Goal: Task Accomplishment & Management: Use online tool/utility

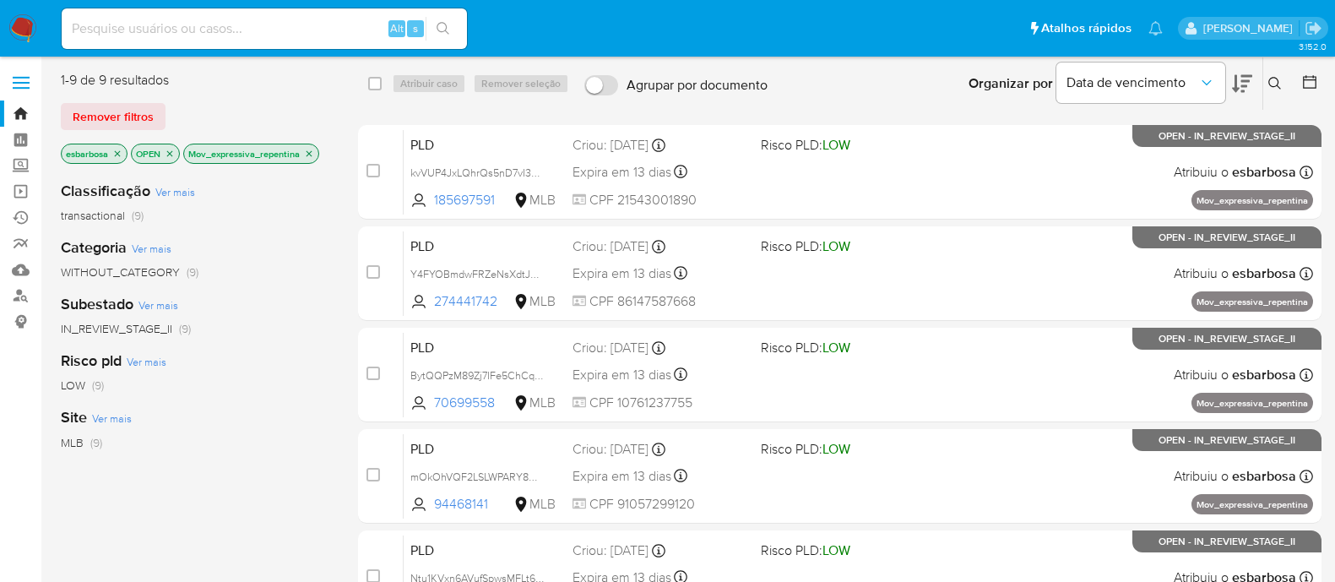
scroll to position [421, 0]
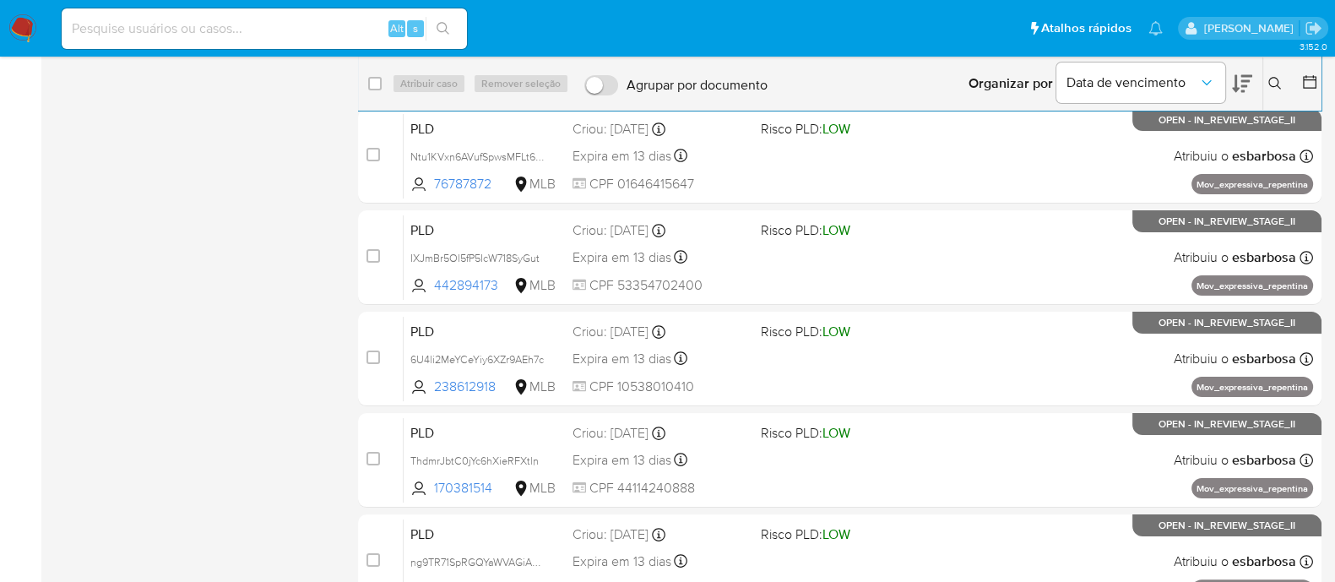
click at [21, 35] on img at bounding box center [22, 28] width 29 height 29
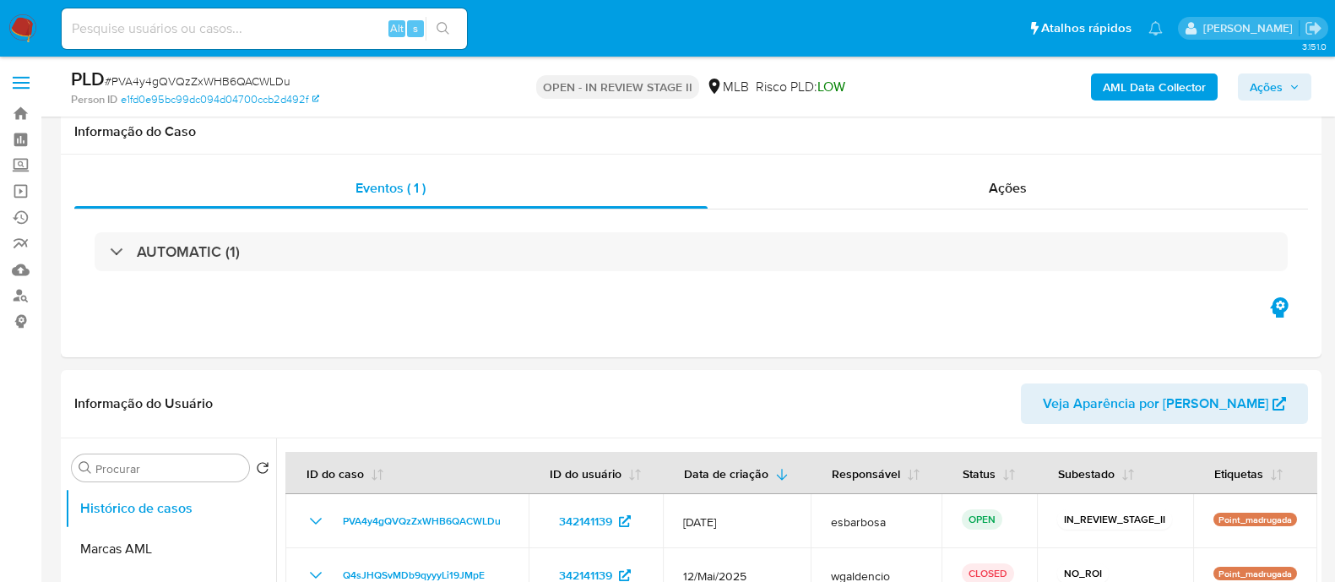
scroll to position [219, 0]
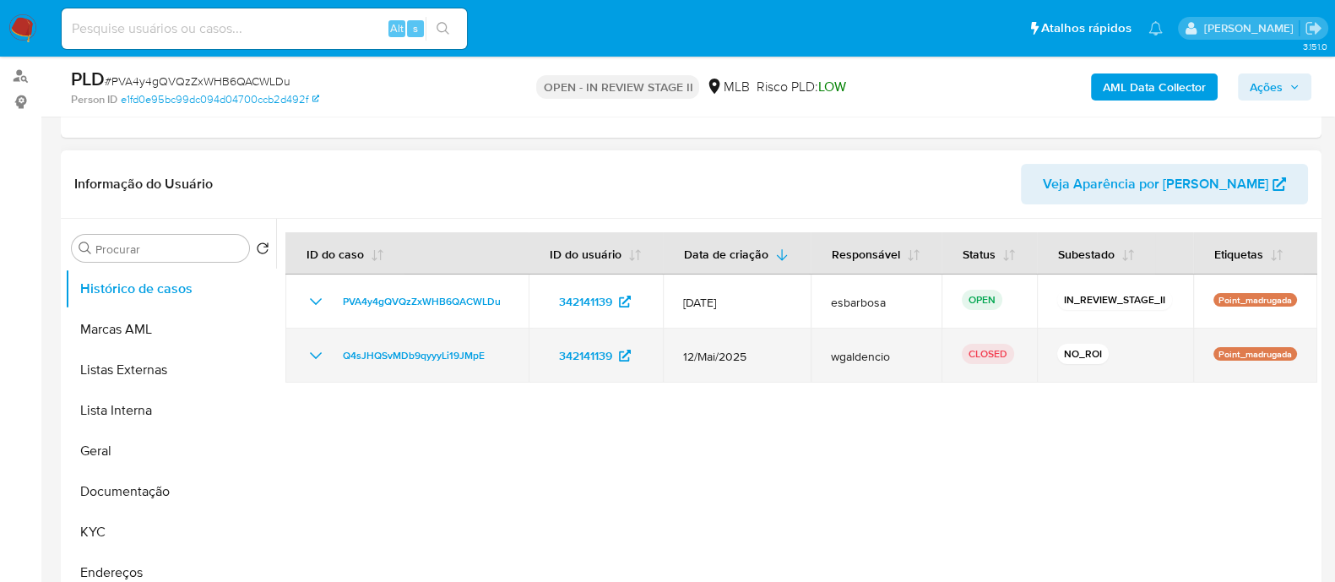
click at [307, 353] on icon "Mostrar/Ocultar" at bounding box center [316, 355] width 20 height 20
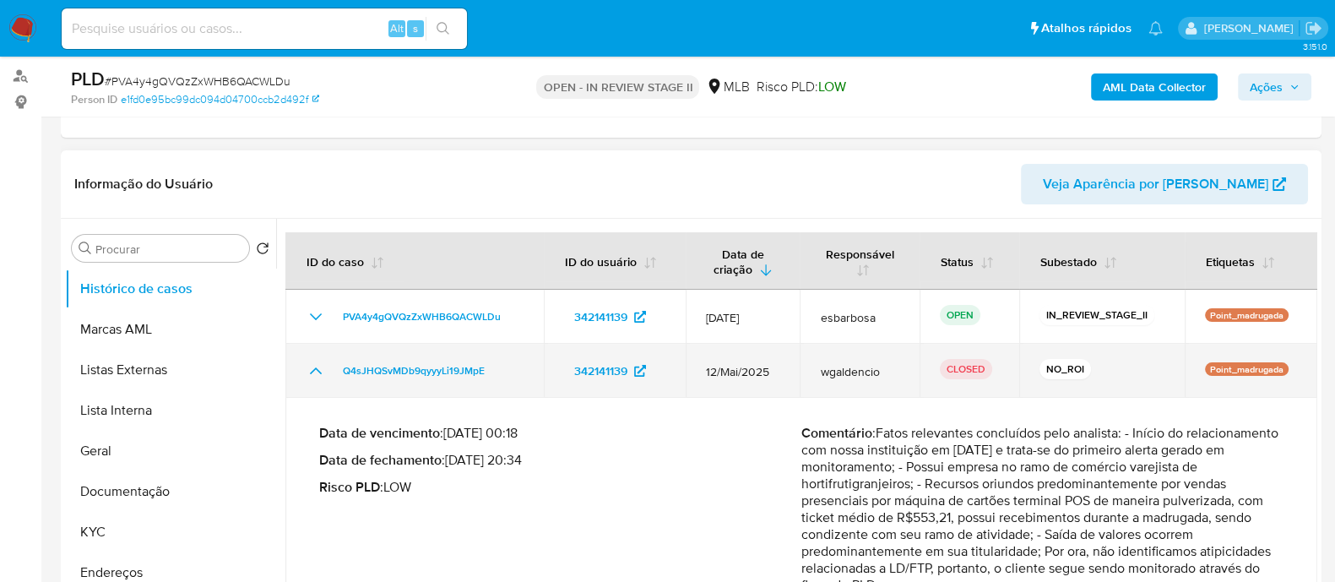
click at [307, 353] on td "Q4sJHQSvMDb9qyyyLi19JMpE" at bounding box center [414, 371] width 258 height 54
click at [312, 369] on icon "Mostrar/Ocultar" at bounding box center [316, 370] width 12 height 7
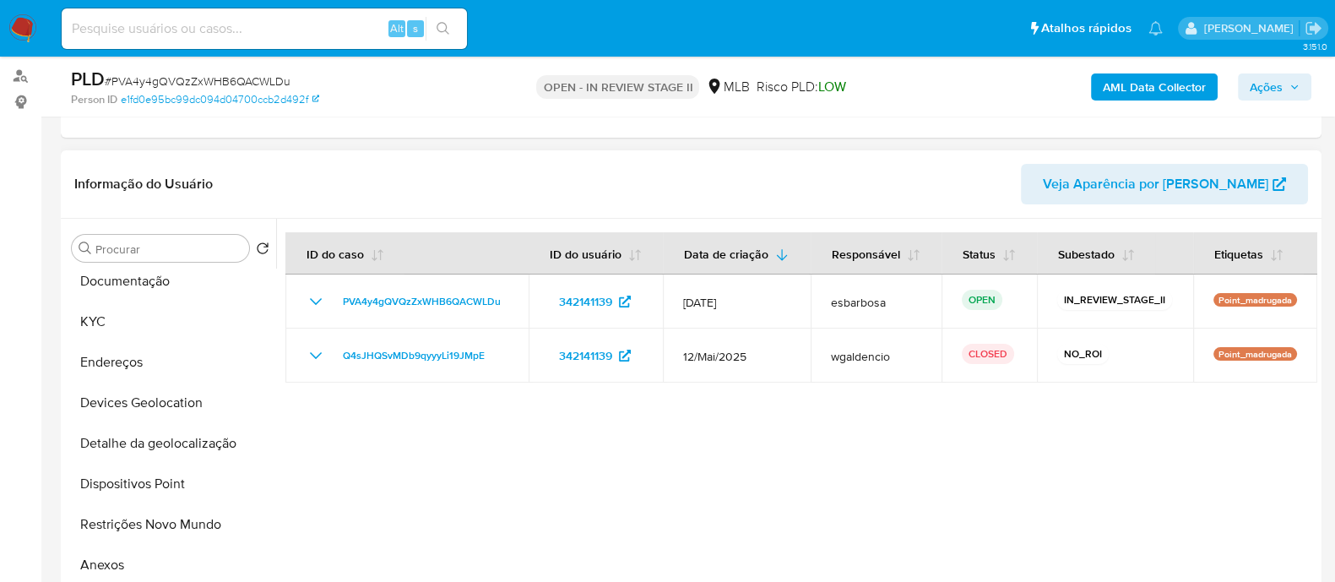
scroll to position [421, 0]
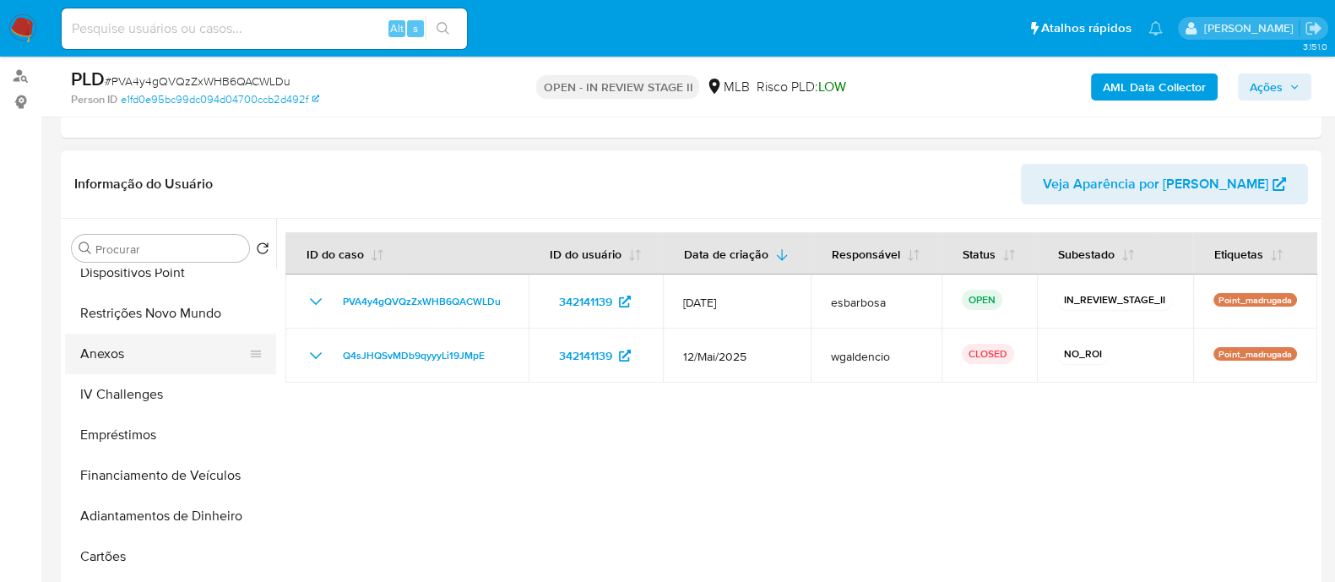
click at [118, 365] on button "Anexos" at bounding box center [164, 353] width 198 height 41
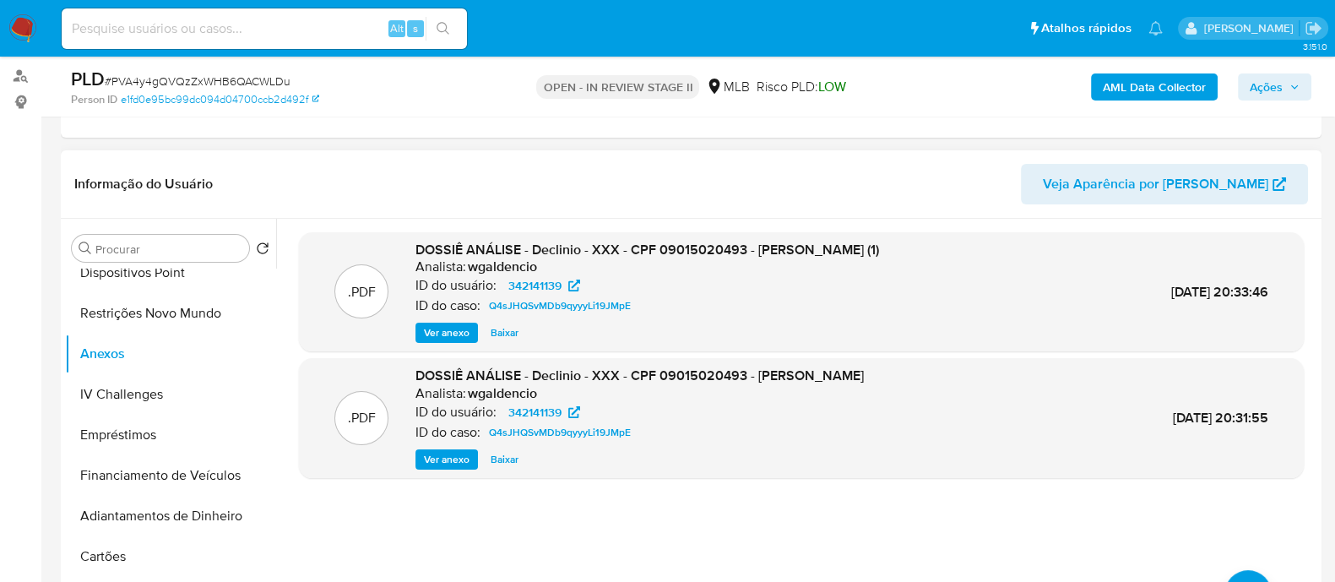
click at [446, 330] on span "Ver anexo" at bounding box center [447, 332] width 46 height 17
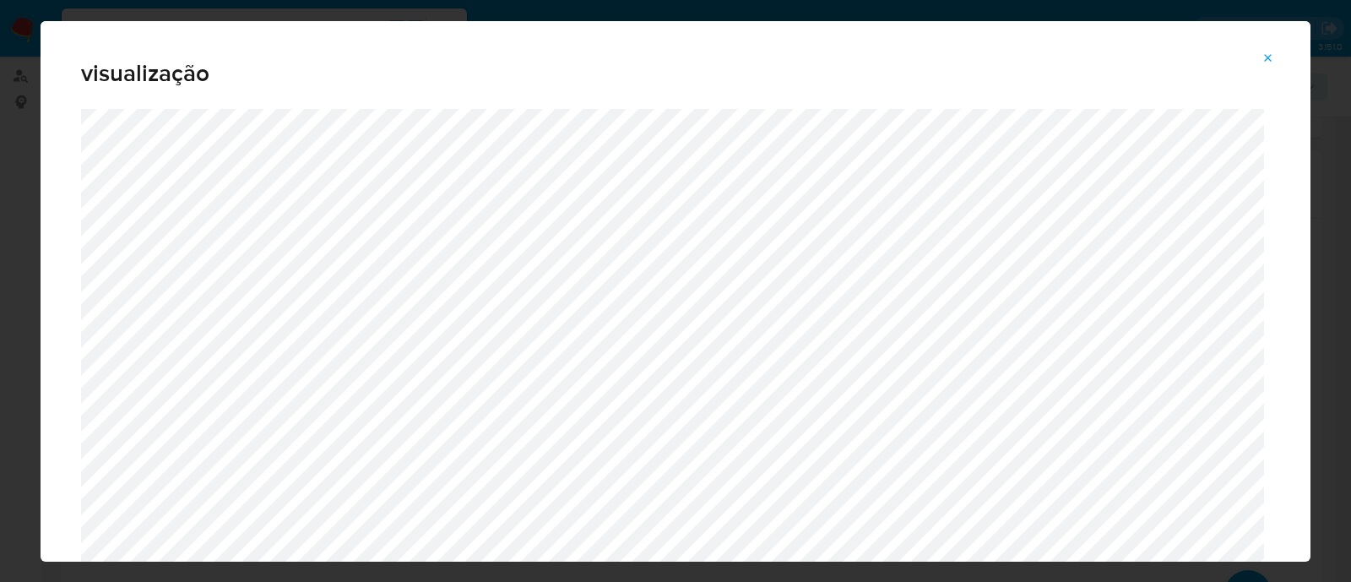
click at [1269, 52] on icon "Attachment preview" at bounding box center [1268, 58] width 14 height 14
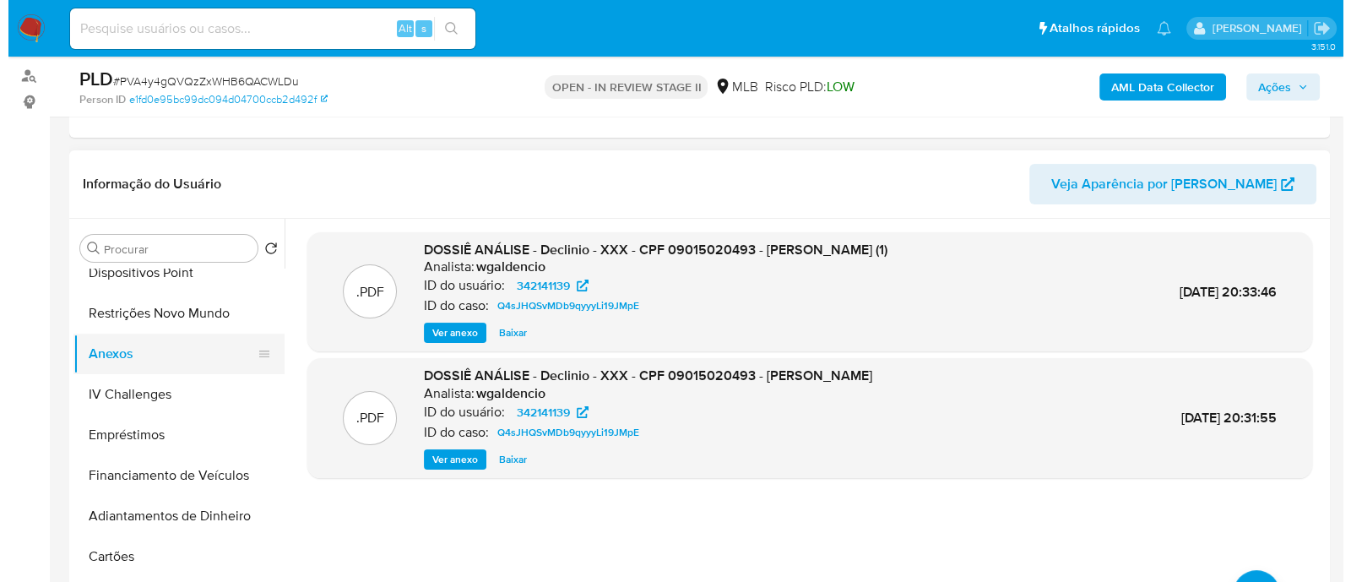
scroll to position [105, 0]
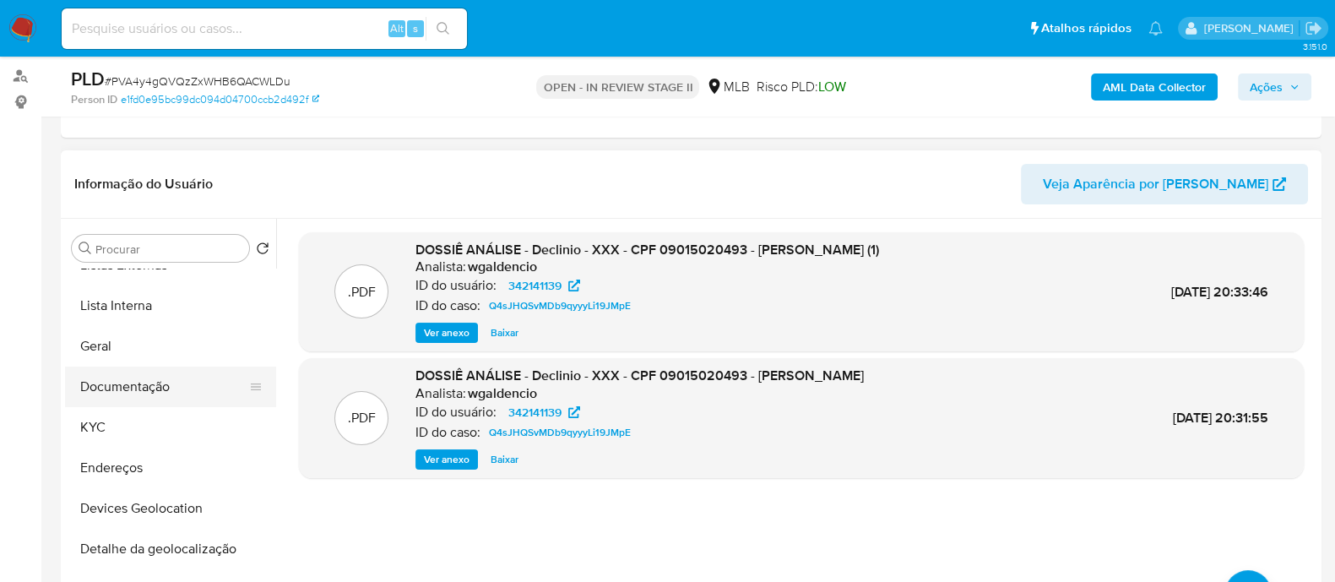
click at [139, 384] on button "Documentação" at bounding box center [164, 386] width 198 height 41
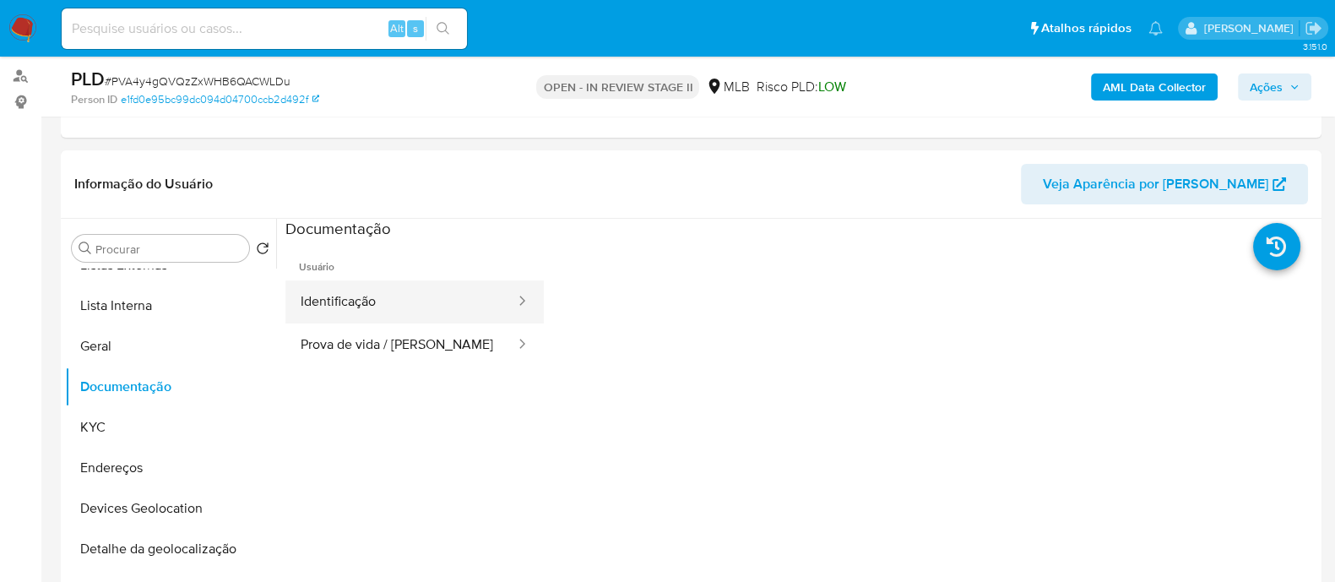
click at [393, 309] on button "Identificação" at bounding box center [400, 301] width 231 height 43
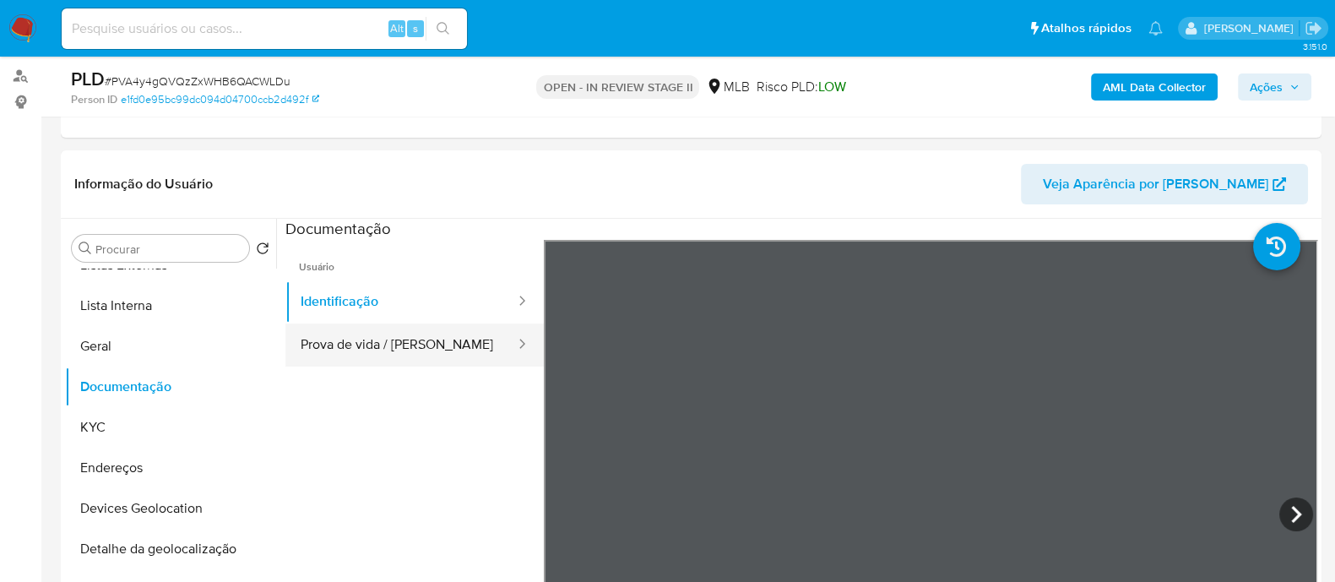
click at [418, 335] on button "Prova de vida / Selfie" at bounding box center [400, 344] width 231 height 43
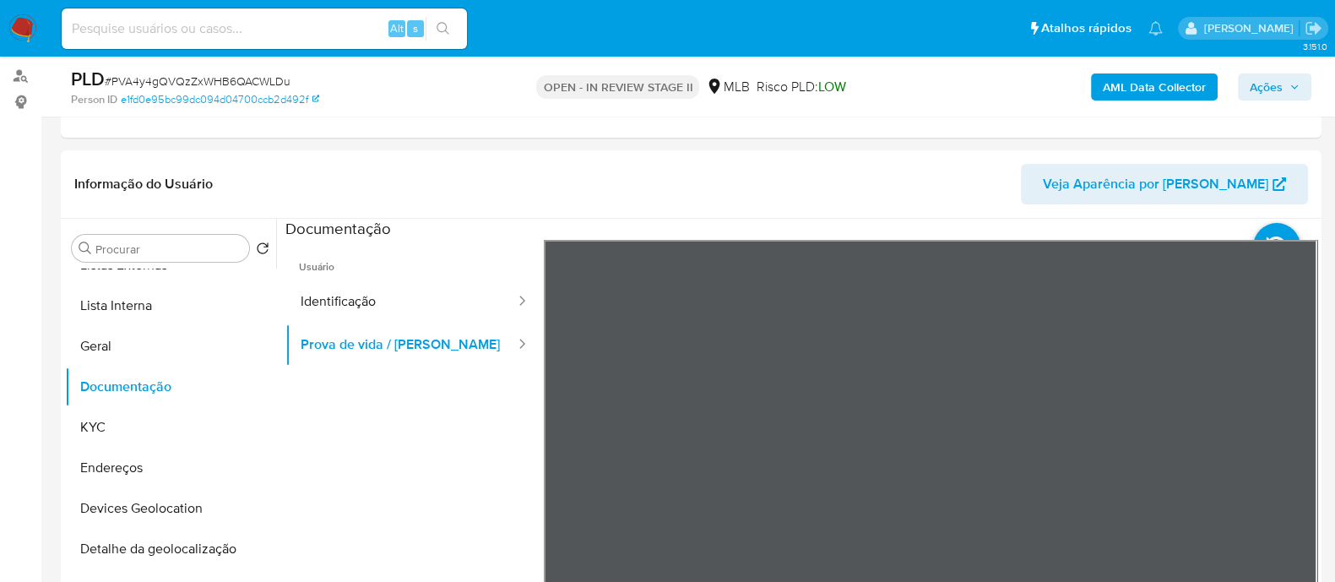
click at [1143, 85] on b "AML Data Collector" at bounding box center [1153, 86] width 103 height 27
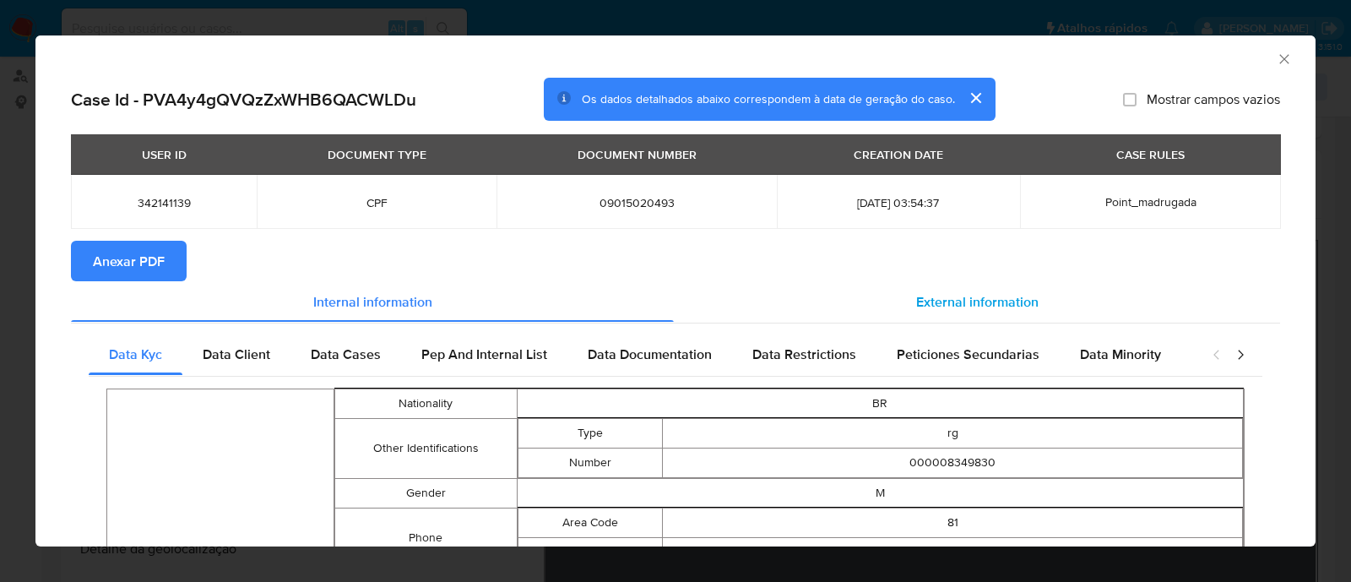
click at [956, 301] on span "External information" at bounding box center [977, 300] width 122 height 19
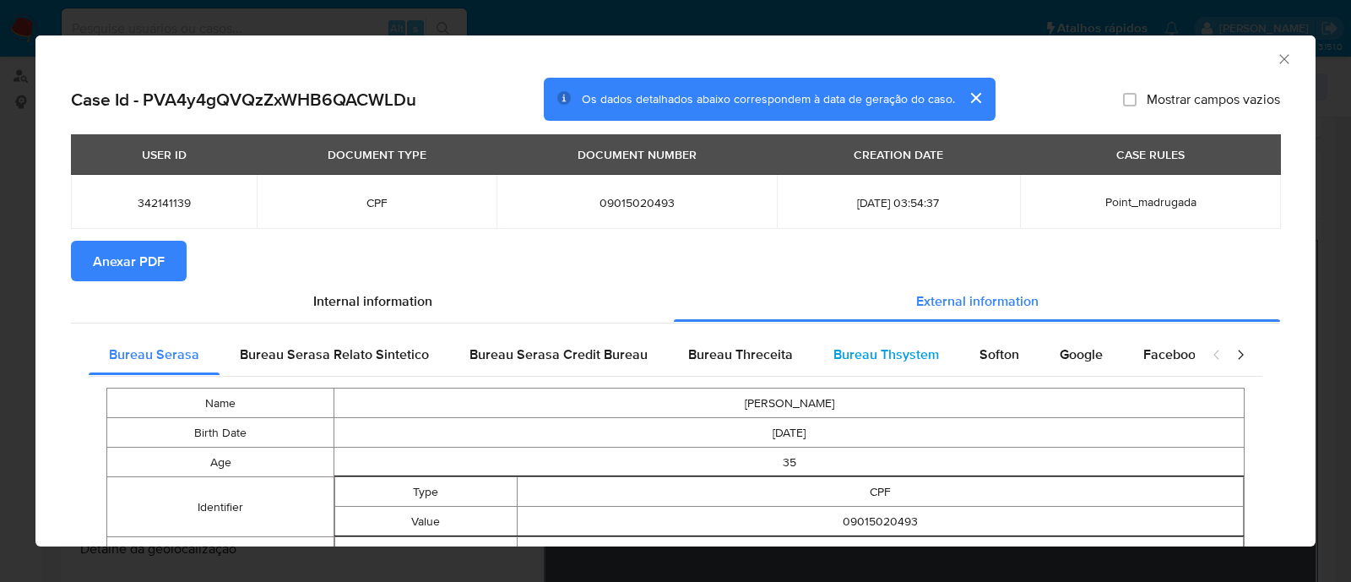
click at [885, 350] on span "Bureau Thsystem" at bounding box center [886, 353] width 106 height 19
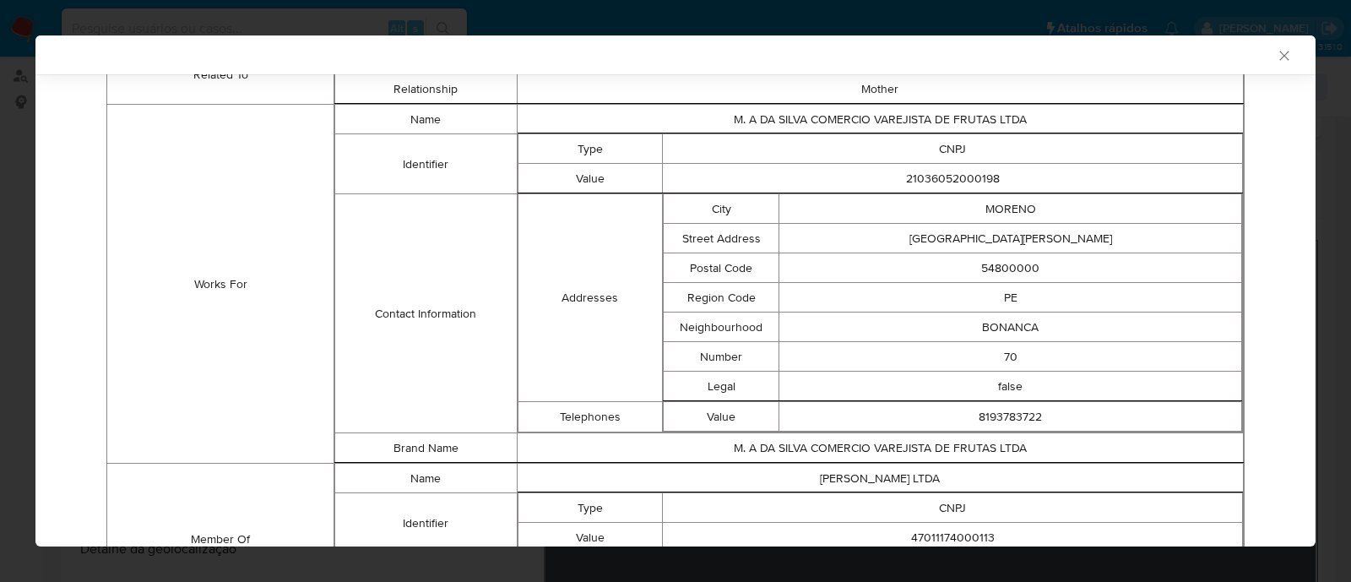
scroll to position [978, 0]
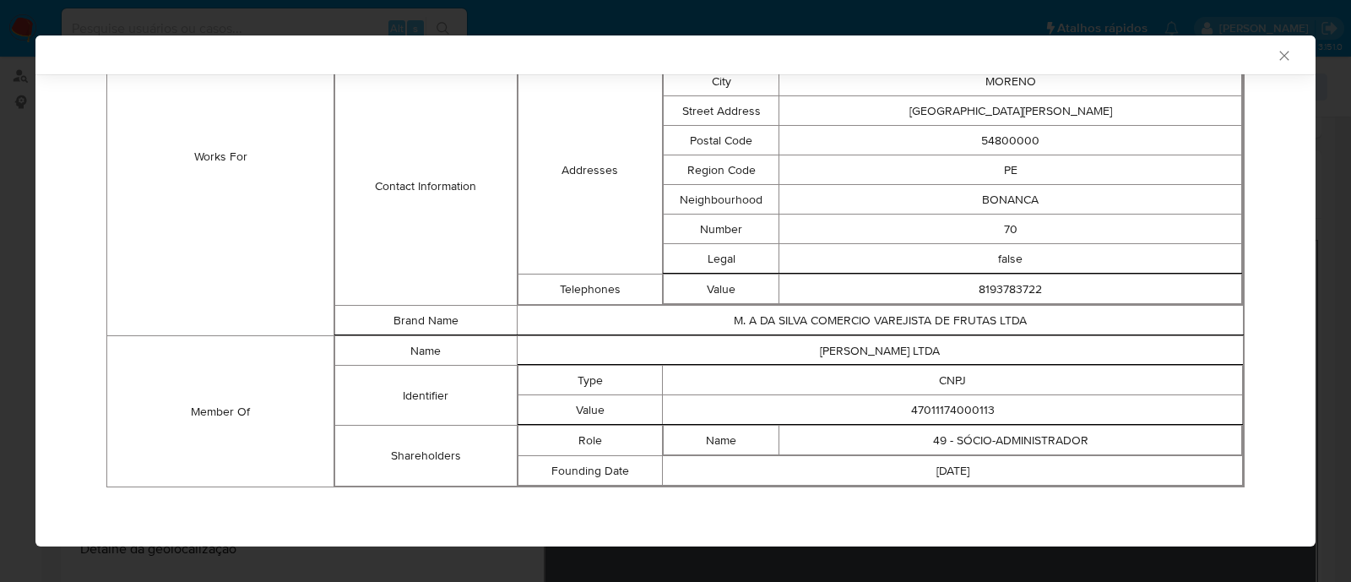
click at [959, 412] on td "47011174000113" at bounding box center [953, 410] width 580 height 30
copy td "47011174000113"
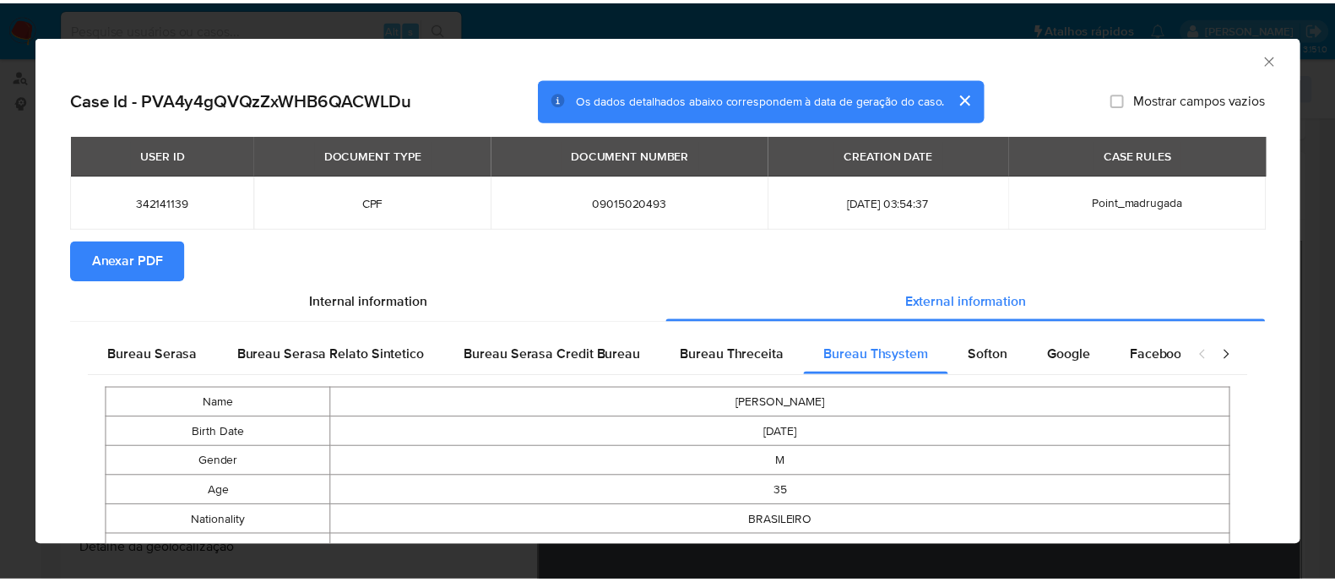
scroll to position [0, 0]
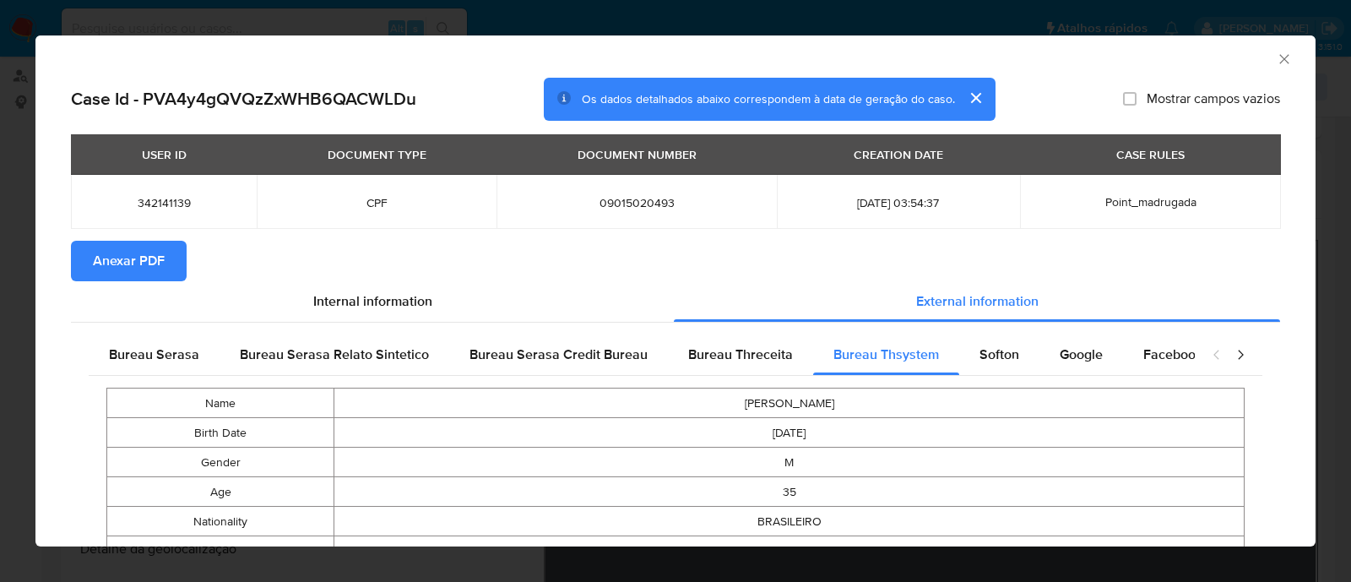
click at [162, 268] on span "Anexar PDF" at bounding box center [129, 260] width 72 height 37
click at [1275, 66] on icon "Fechar a janela" at bounding box center [1283, 59] width 17 height 17
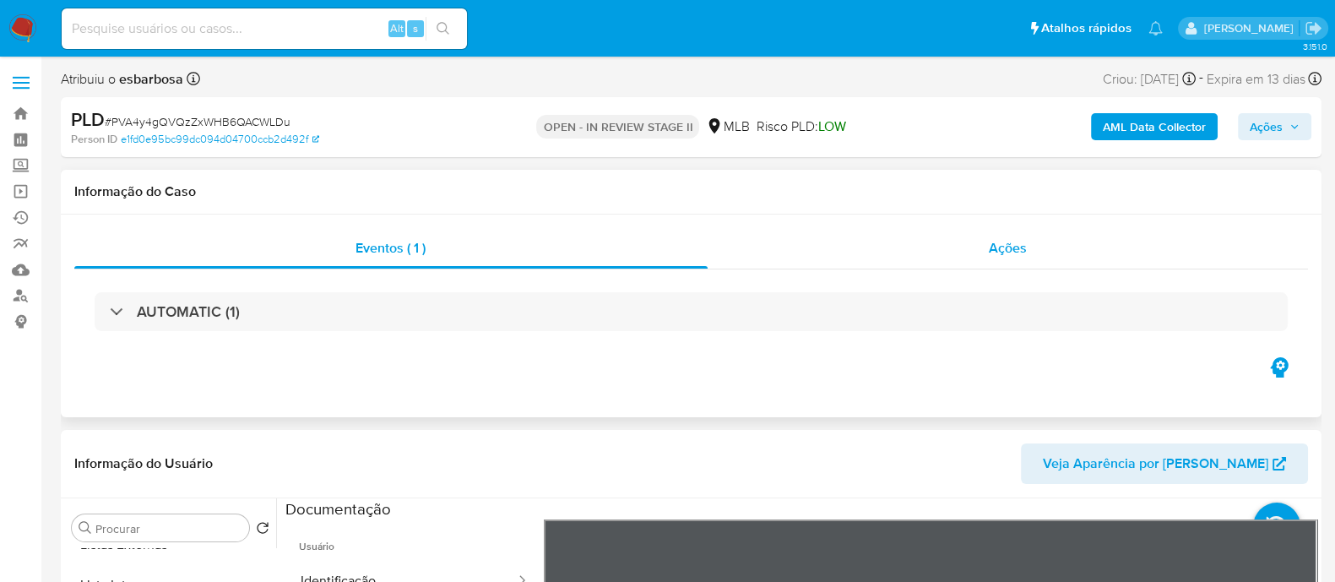
click at [887, 256] on div "Ações" at bounding box center [1007, 248] width 601 height 41
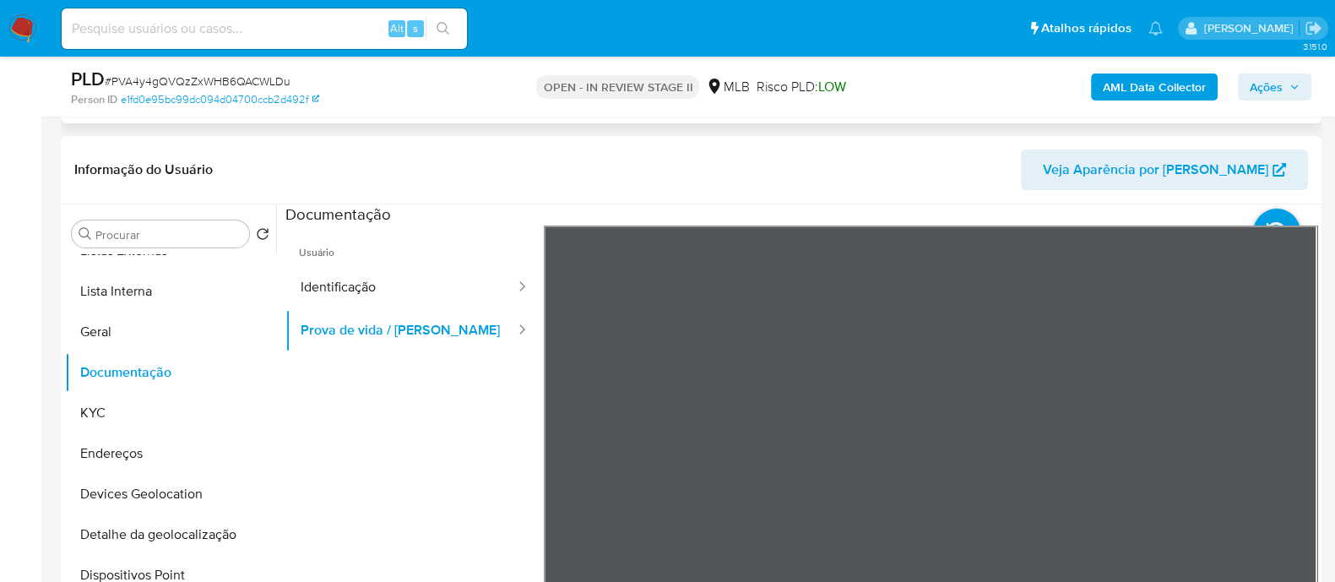
scroll to position [421, 0]
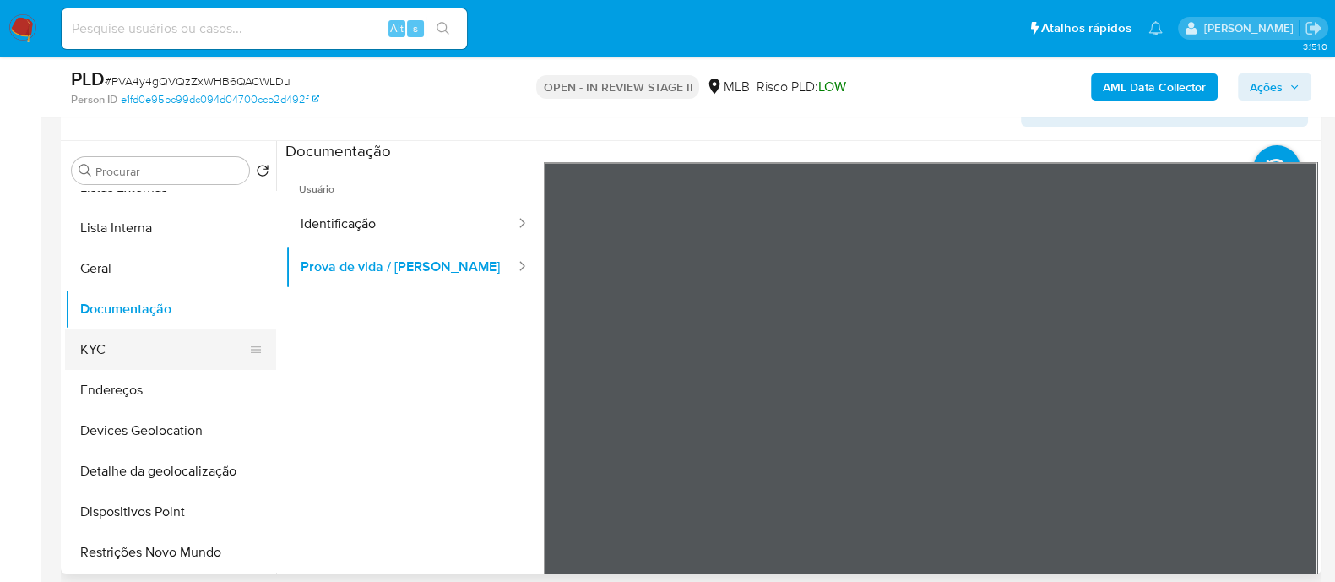
click at [148, 346] on button "KYC" at bounding box center [164, 349] width 198 height 41
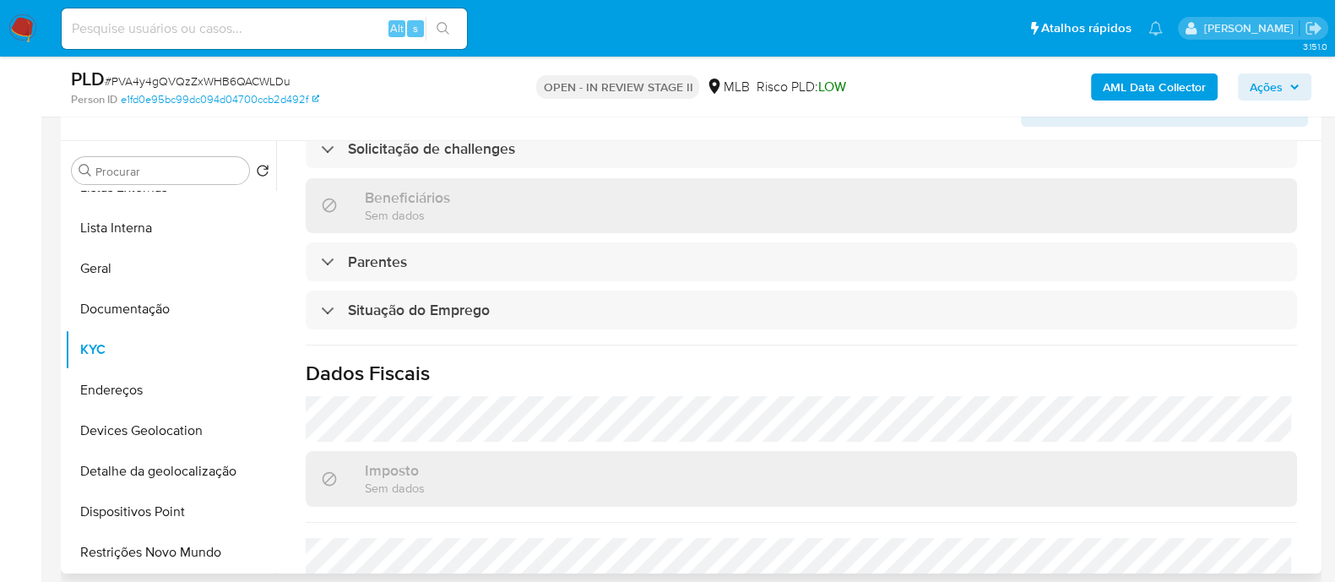
scroll to position [738, 0]
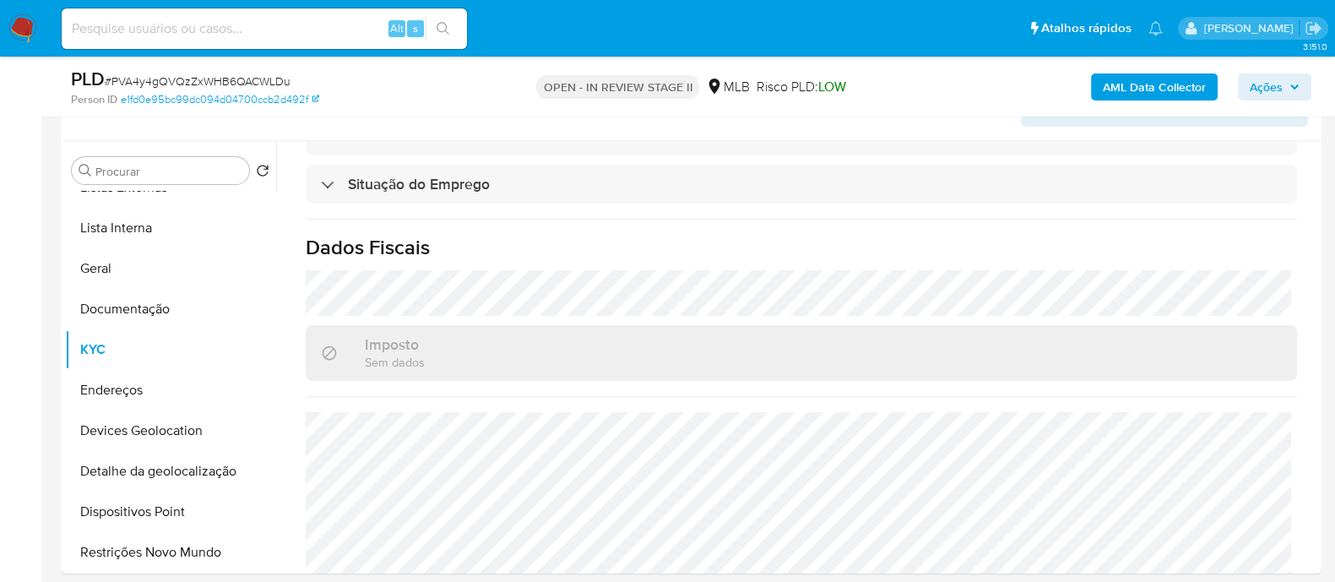
click at [1262, 79] on span "Ações" at bounding box center [1265, 86] width 33 height 27
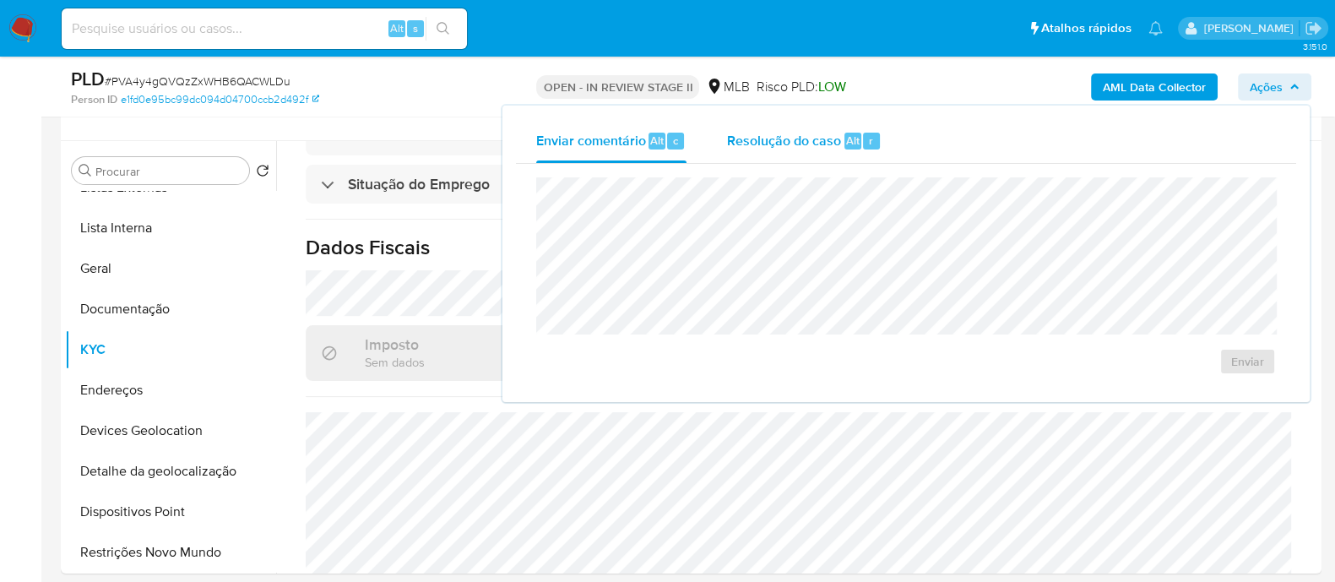
click at [765, 153] on div "Resolução do caso Alt r" at bounding box center [804, 141] width 154 height 44
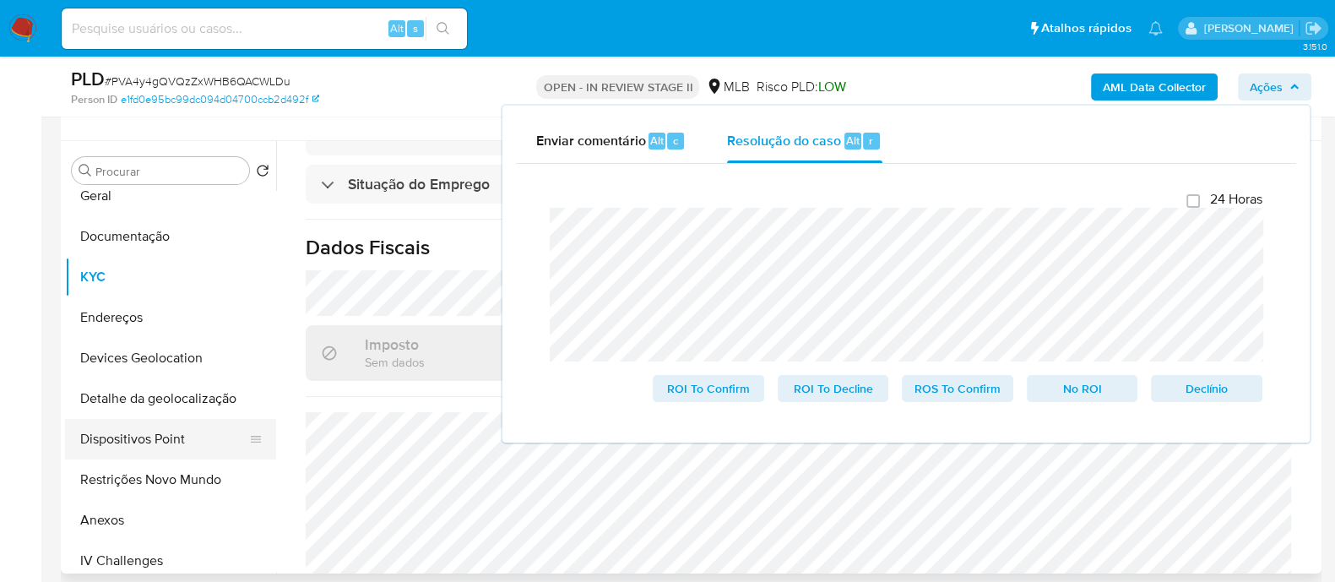
scroll to position [210, 0]
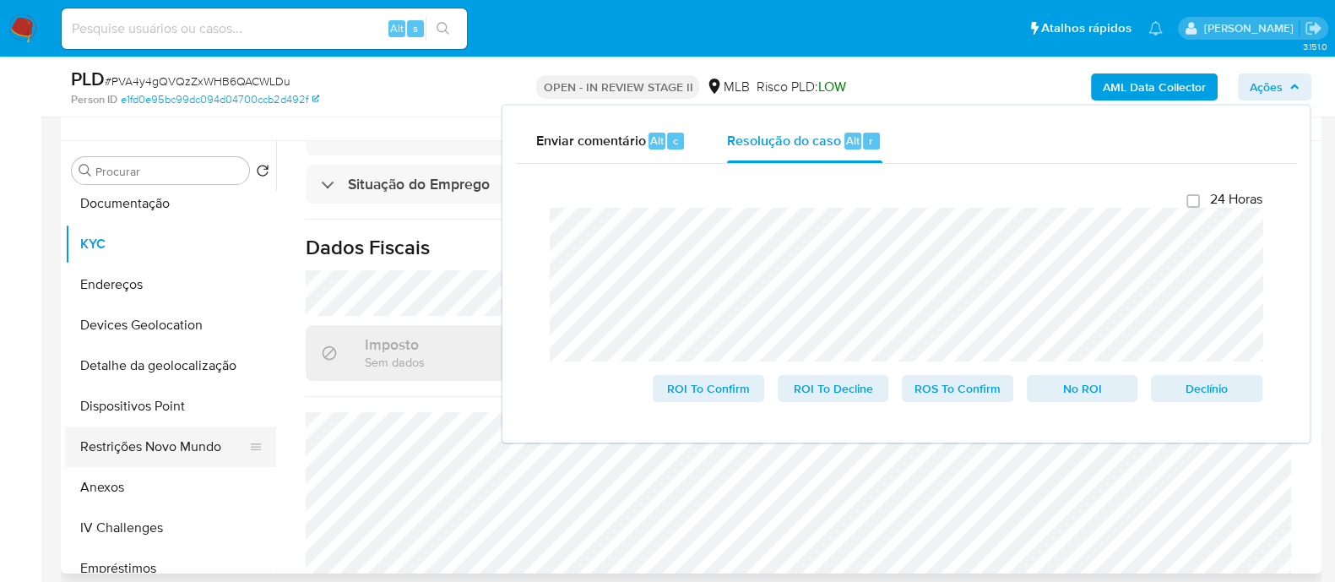
click at [188, 447] on button "Restrições Novo Mundo" at bounding box center [164, 446] width 198 height 41
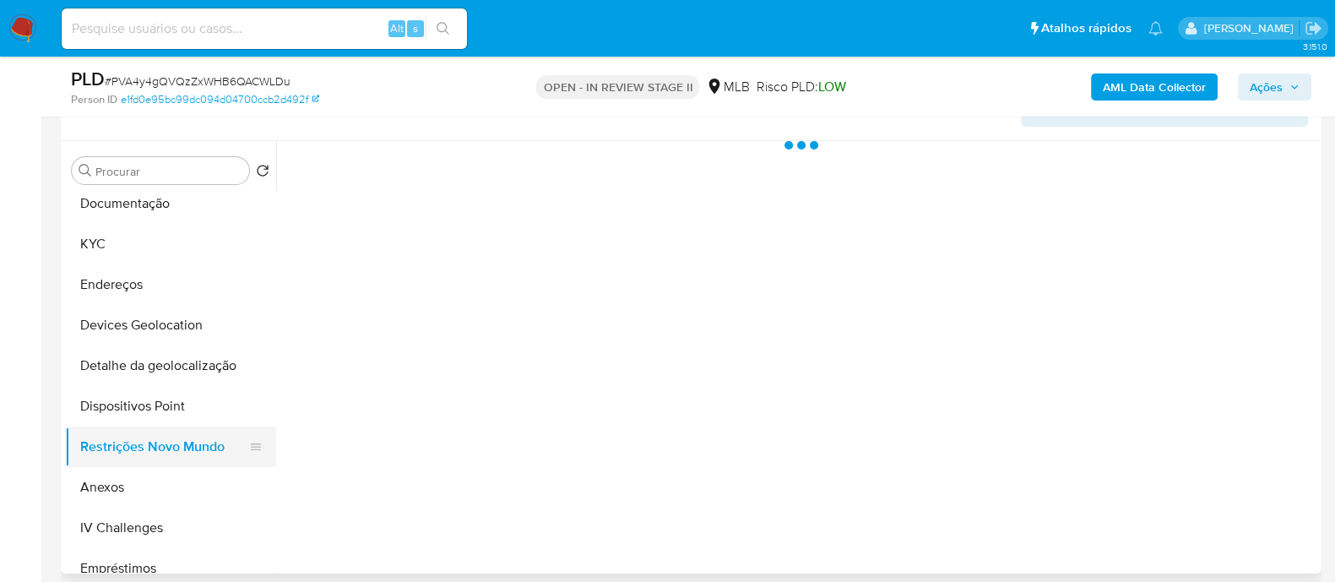
scroll to position [0, 0]
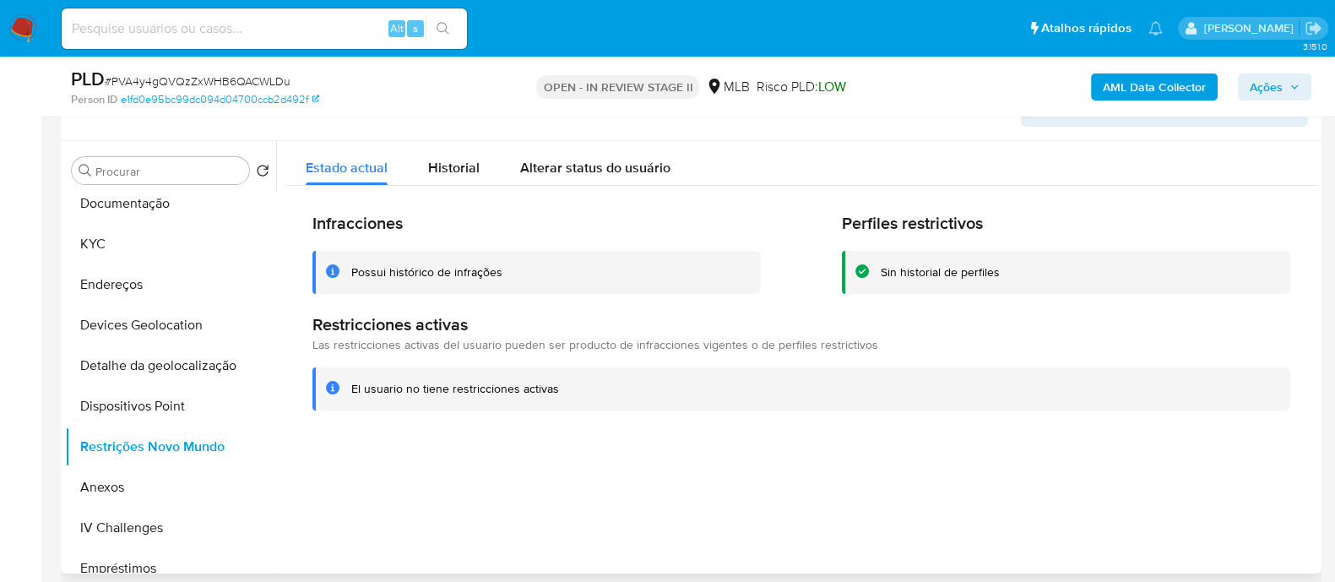
click at [468, 272] on div "Possui histórico de infrações" at bounding box center [426, 272] width 151 height 16
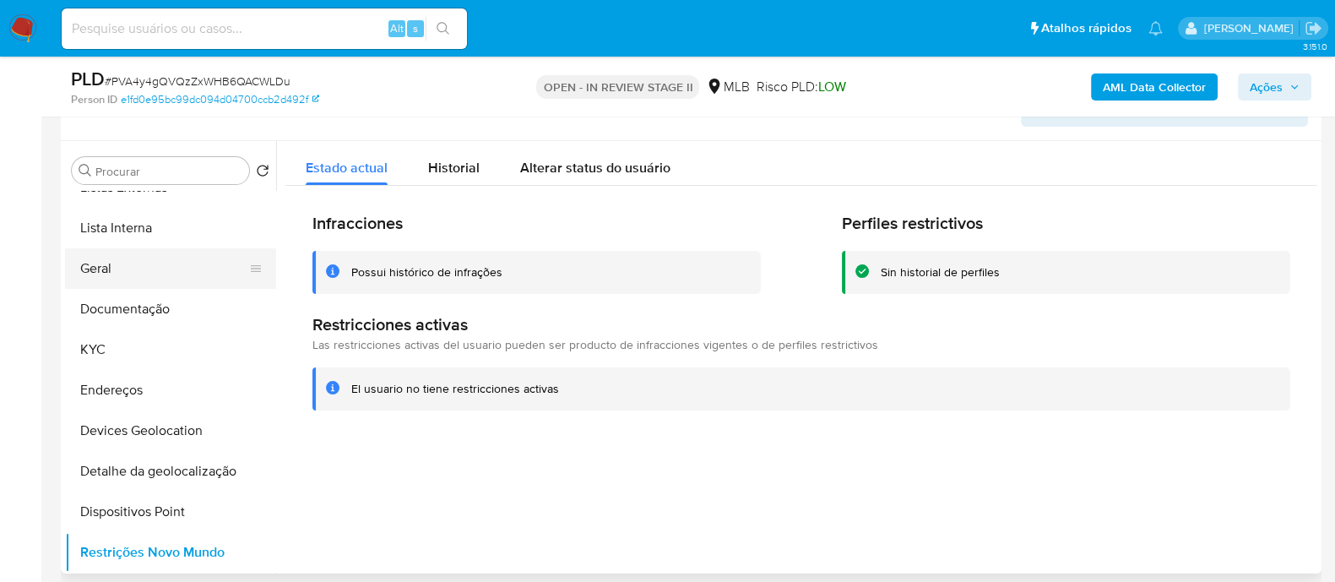
click at [120, 271] on button "Geral" at bounding box center [164, 268] width 198 height 41
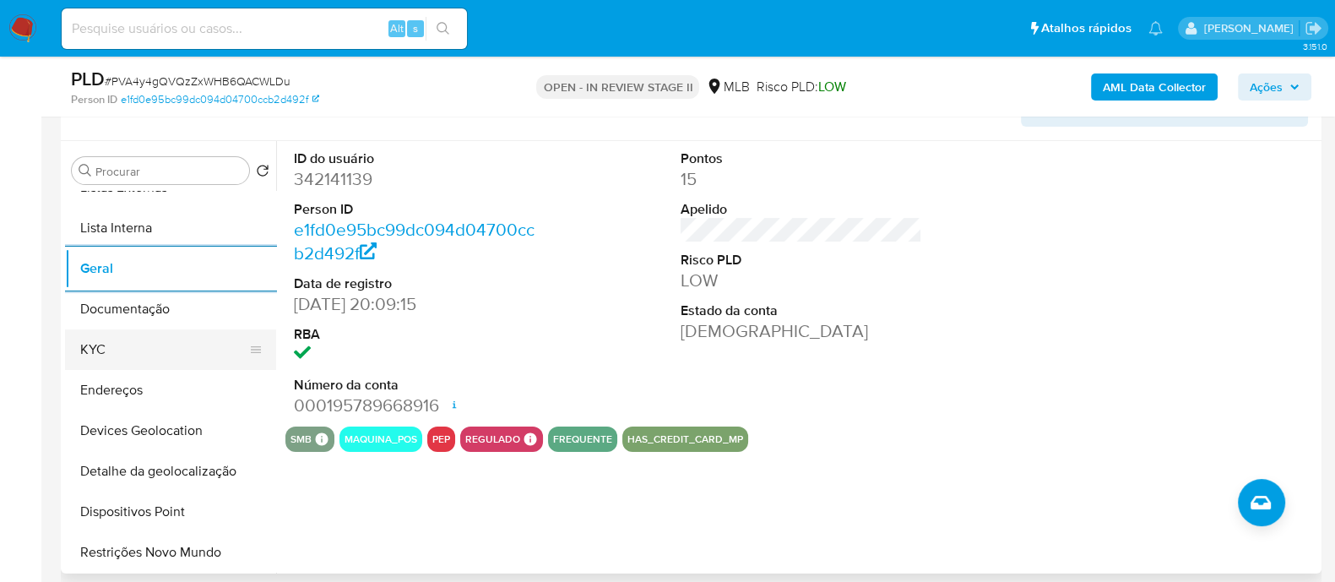
click at [131, 336] on button "KYC" at bounding box center [164, 349] width 198 height 41
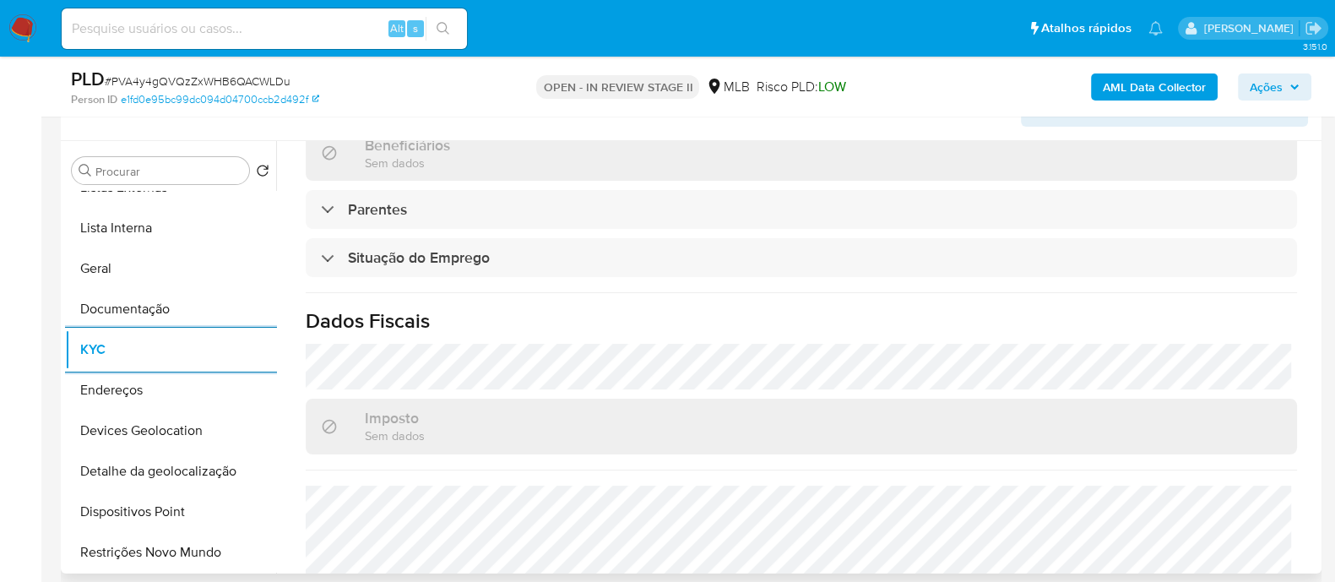
scroll to position [753, 0]
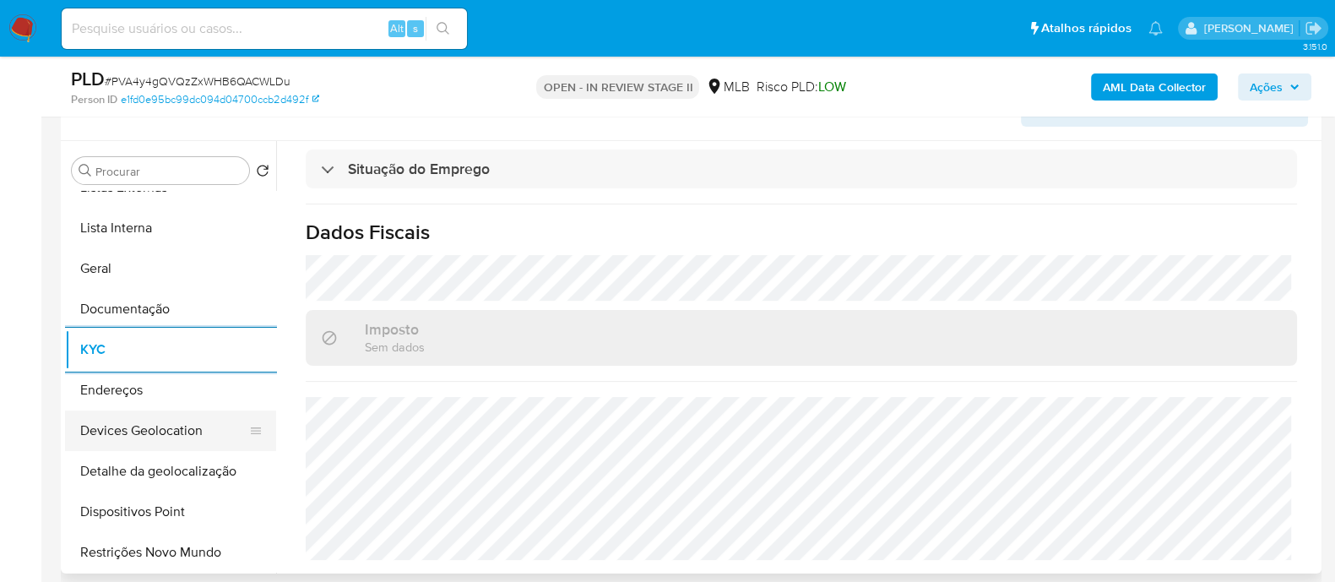
click at [156, 415] on button "Devices Geolocation" at bounding box center [164, 430] width 198 height 41
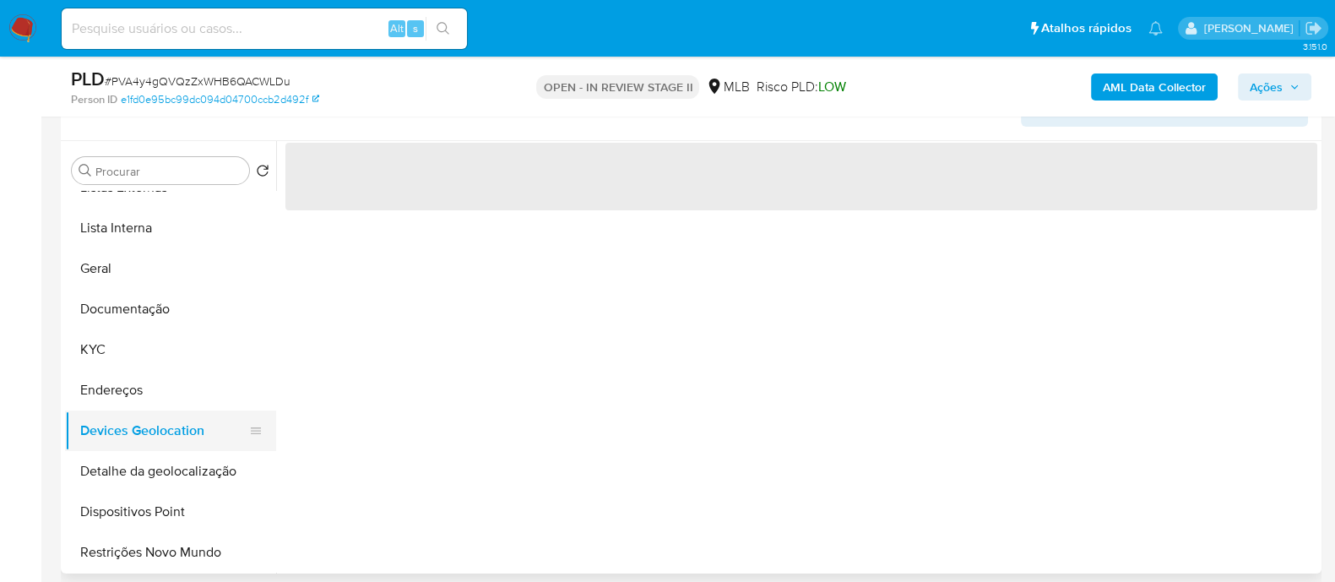
scroll to position [0, 0]
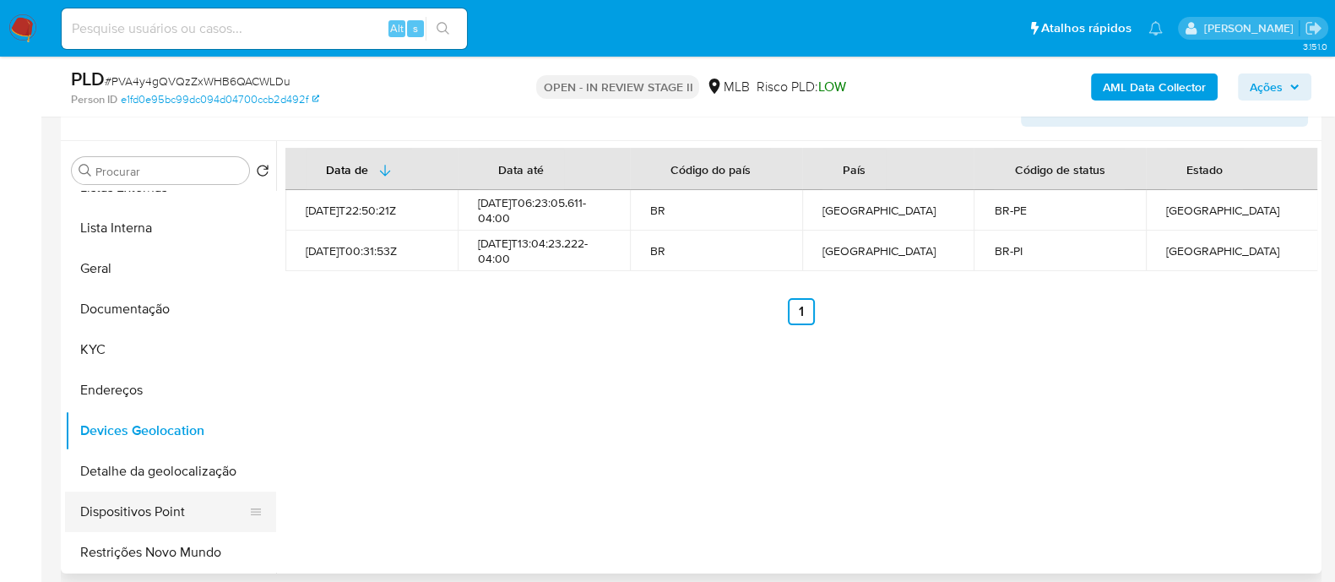
click at [182, 515] on button "Dispositivos Point" at bounding box center [164, 511] width 198 height 41
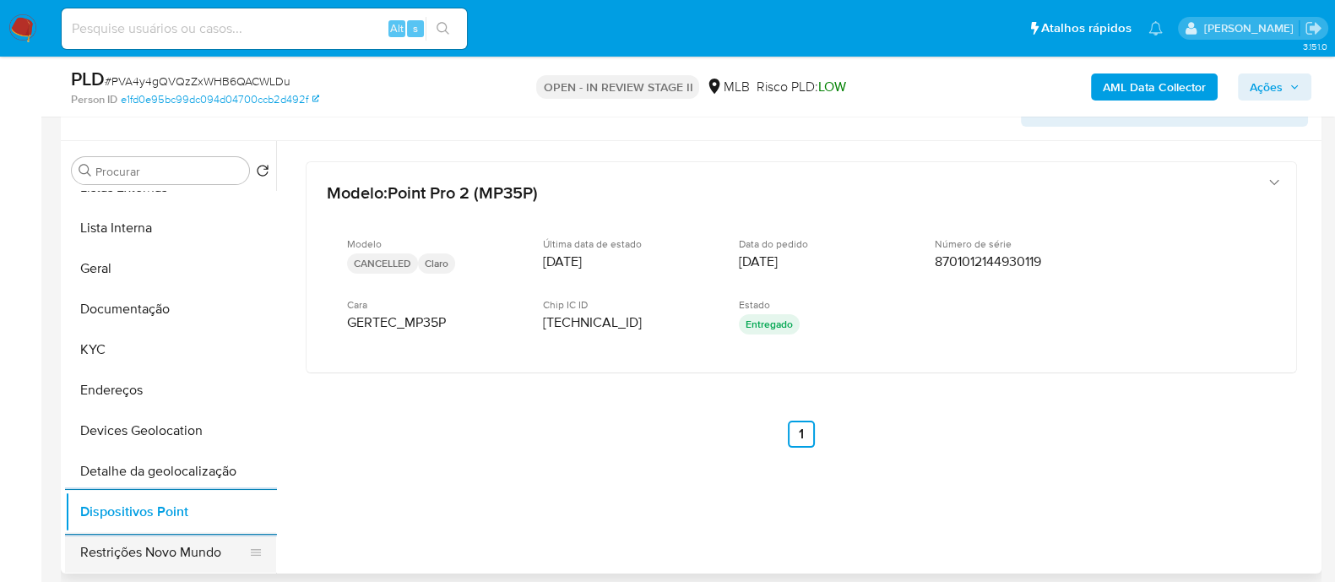
click at [174, 544] on button "Restrições Novo Mundo" at bounding box center [164, 552] width 198 height 41
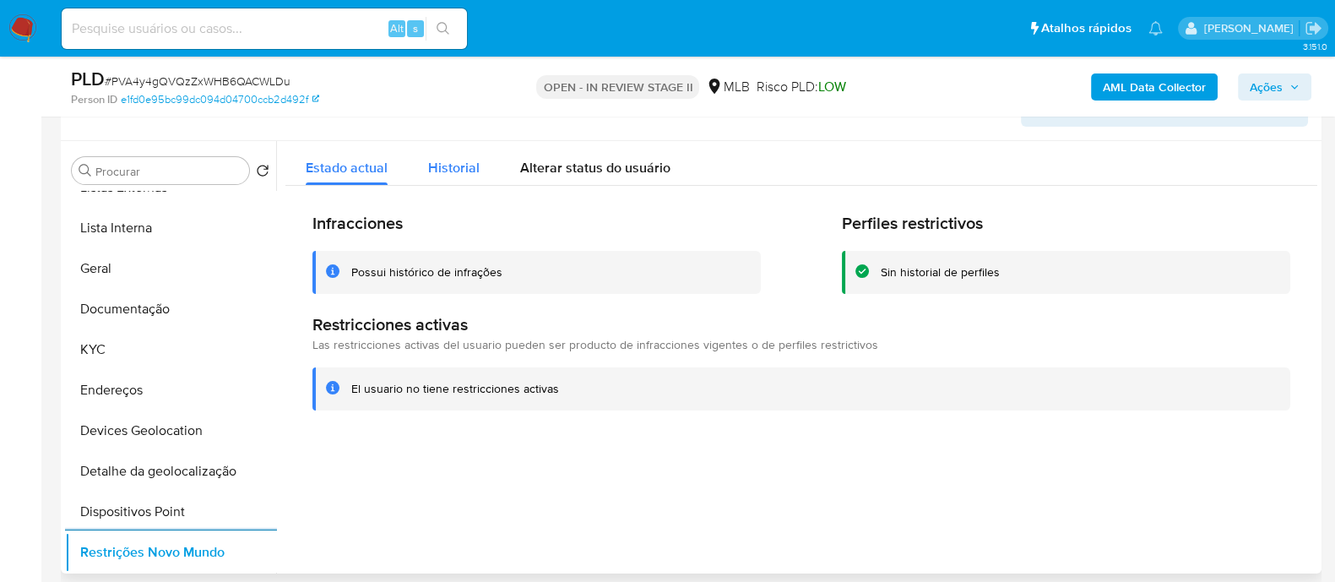
drag, startPoint x: 446, startPoint y: 162, endPoint x: 474, endPoint y: 179, distance: 32.6
click at [446, 164] on span "Historial" at bounding box center [453, 167] width 51 height 19
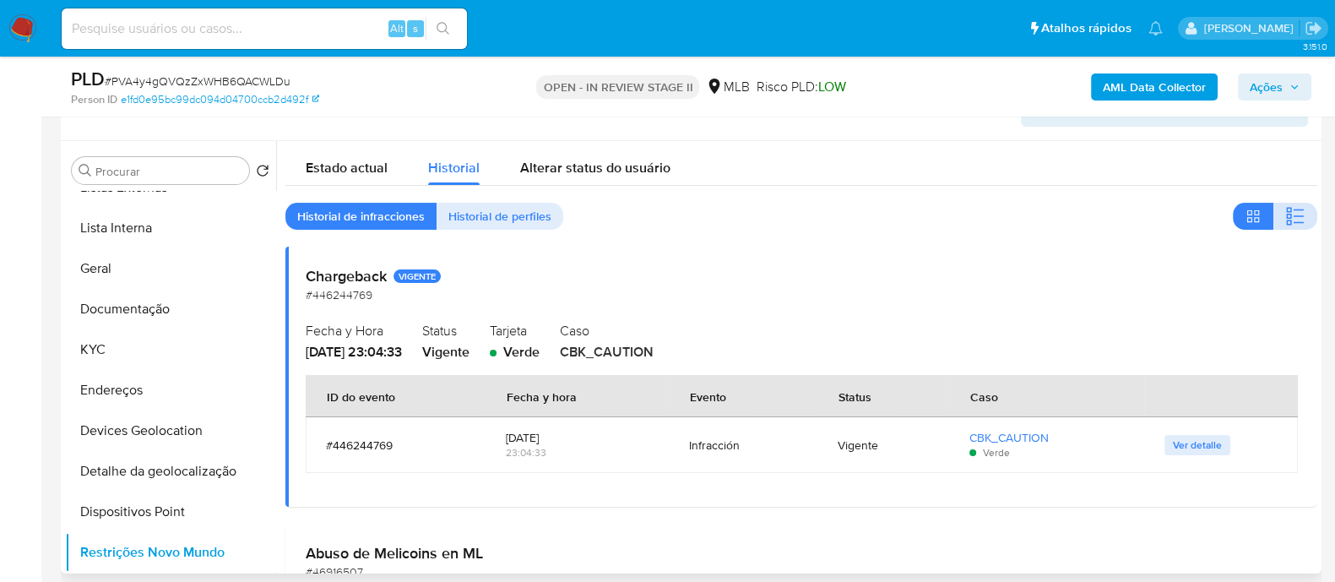
click at [1297, 221] on icon "button" at bounding box center [1295, 216] width 20 height 20
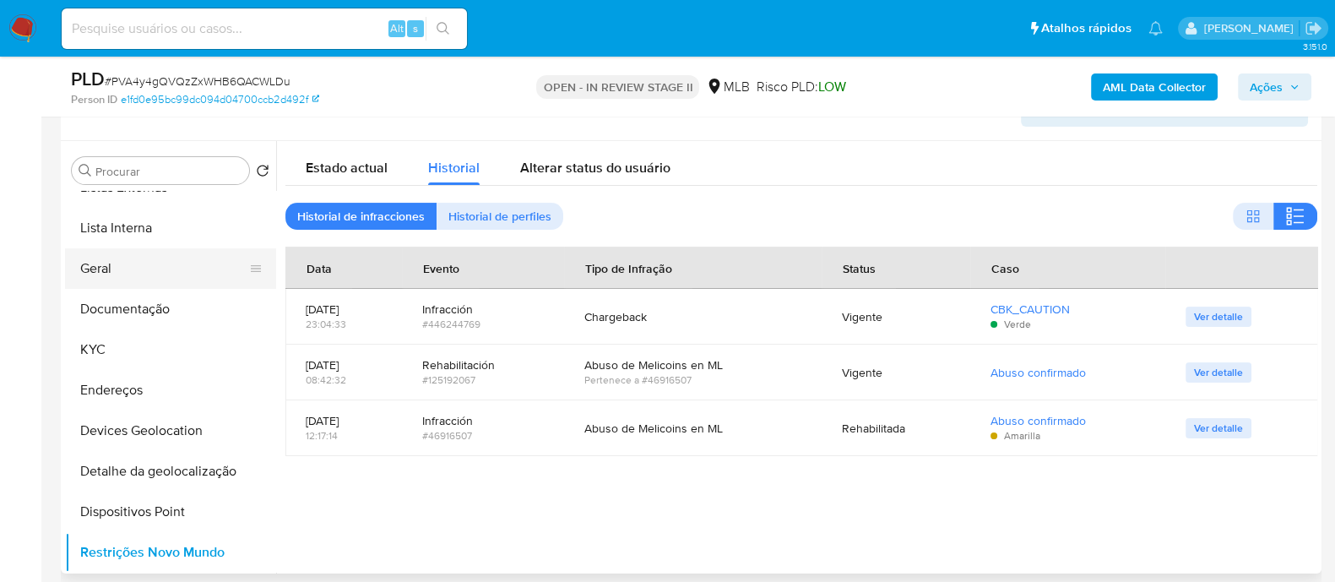
click at [138, 267] on button "Geral" at bounding box center [164, 268] width 198 height 41
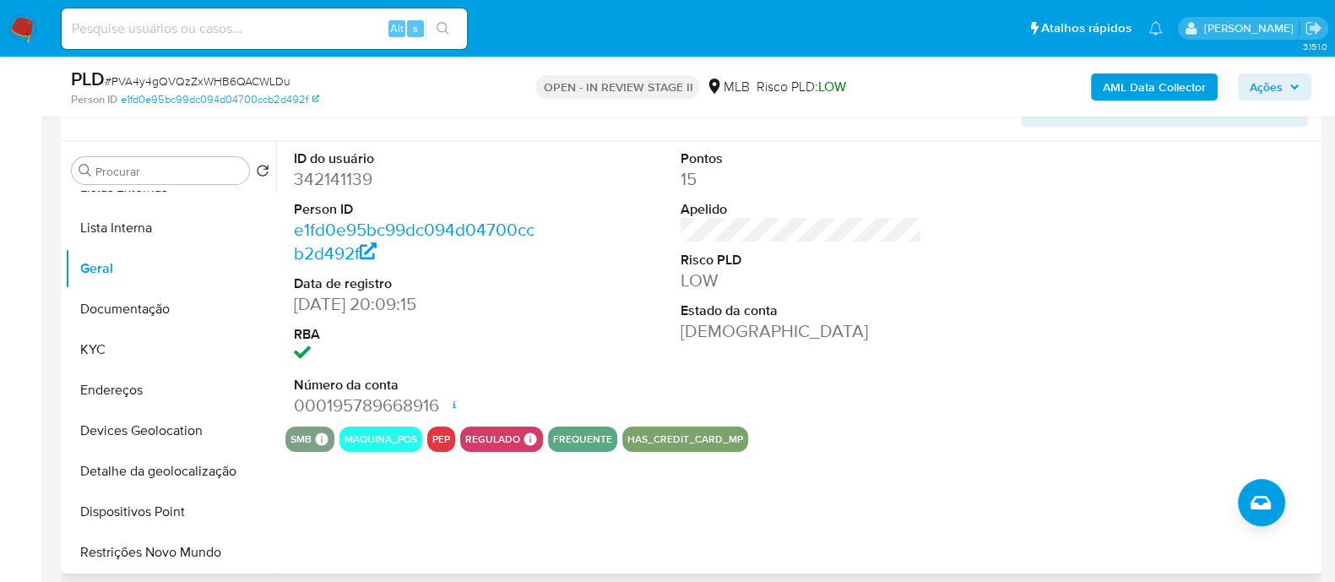
click at [346, 176] on dd "342141139" at bounding box center [414, 179] width 241 height 24
copy dd "342141139"
click at [114, 348] on button "KYC" at bounding box center [164, 349] width 198 height 41
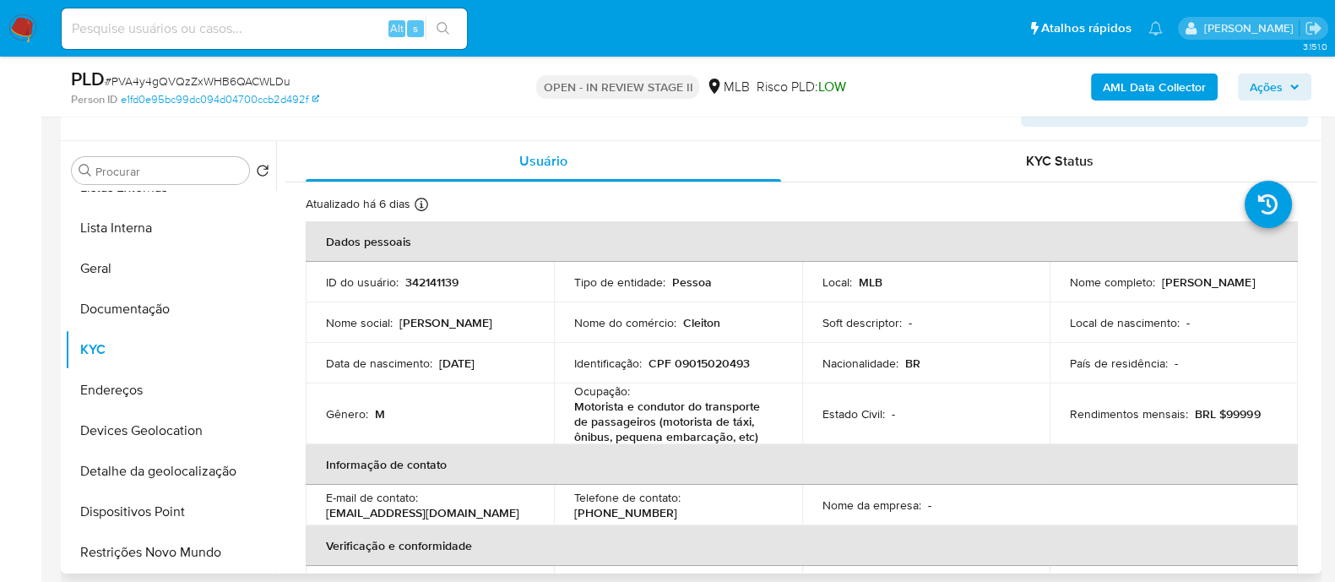
click at [709, 365] on p "CPF 09015020493" at bounding box center [698, 362] width 101 height 15
copy p "09015020493"
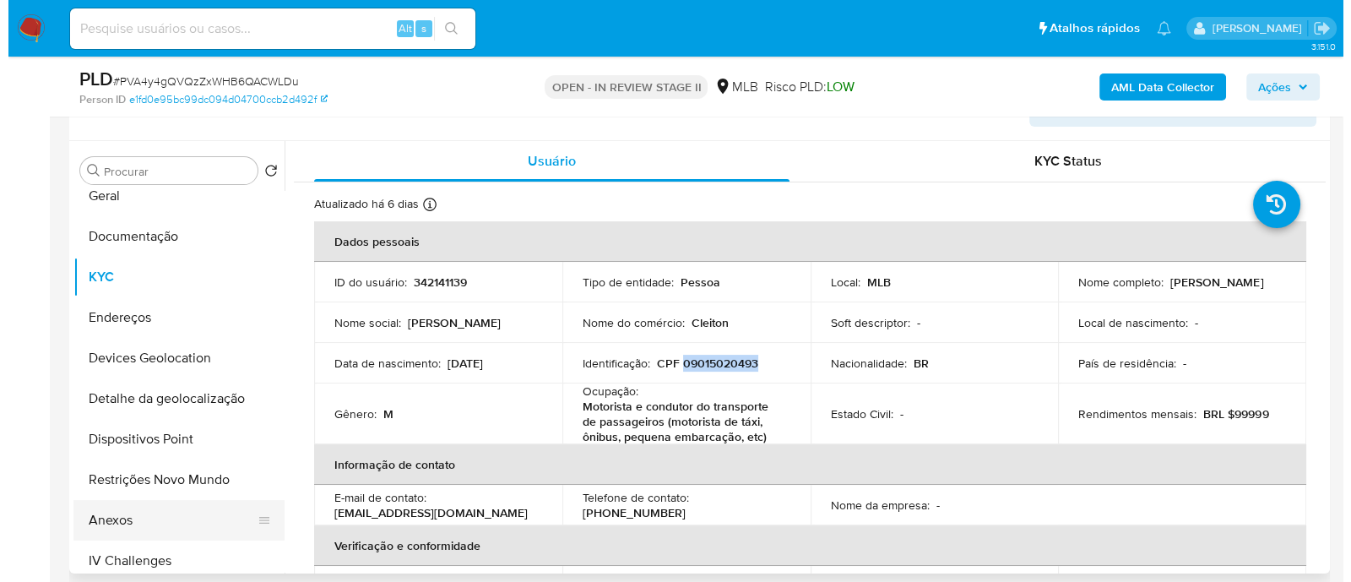
scroll to position [210, 0]
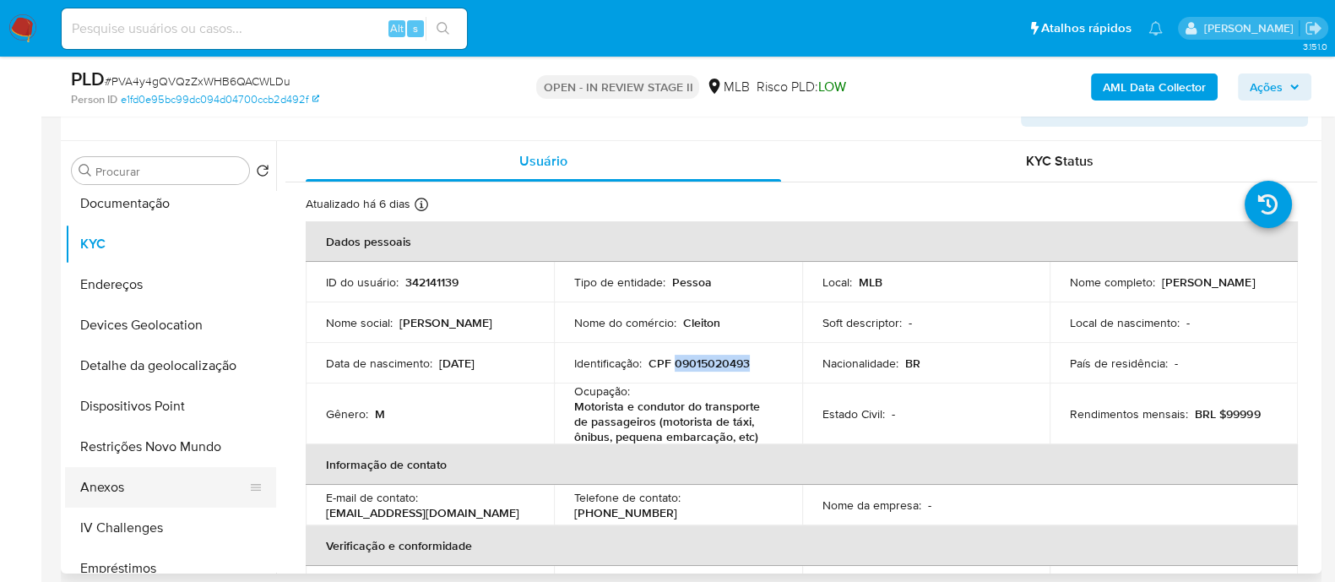
click at [135, 479] on button "Anexos" at bounding box center [164, 487] width 198 height 41
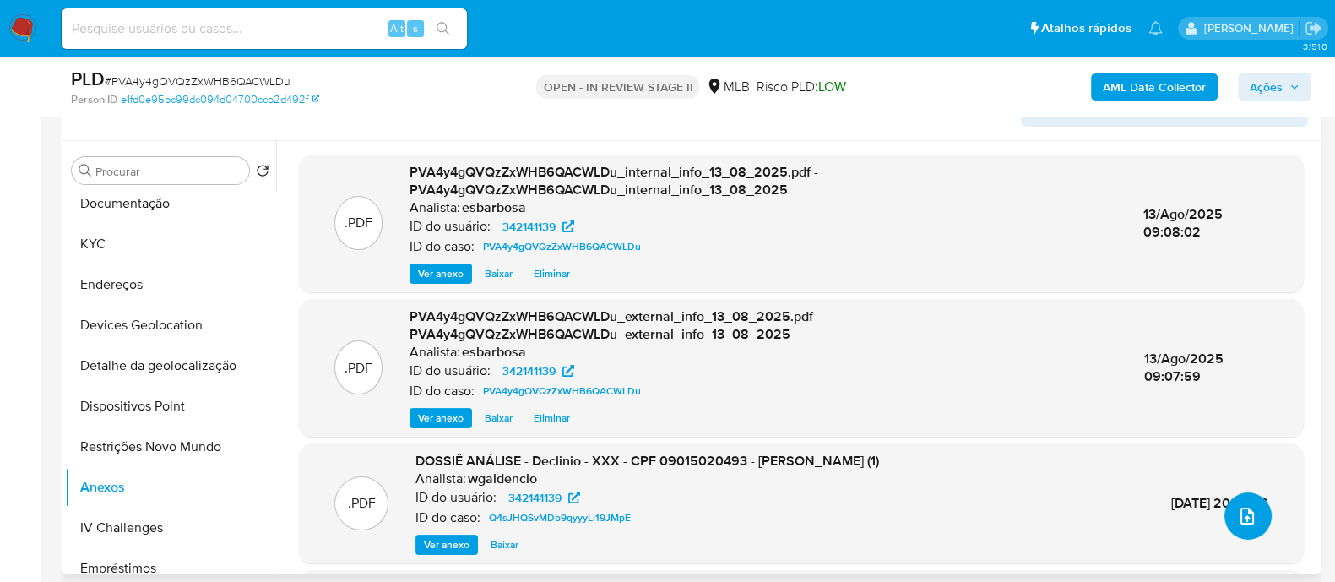
click at [1245, 521] on icon "upload-file" at bounding box center [1247, 516] width 20 height 20
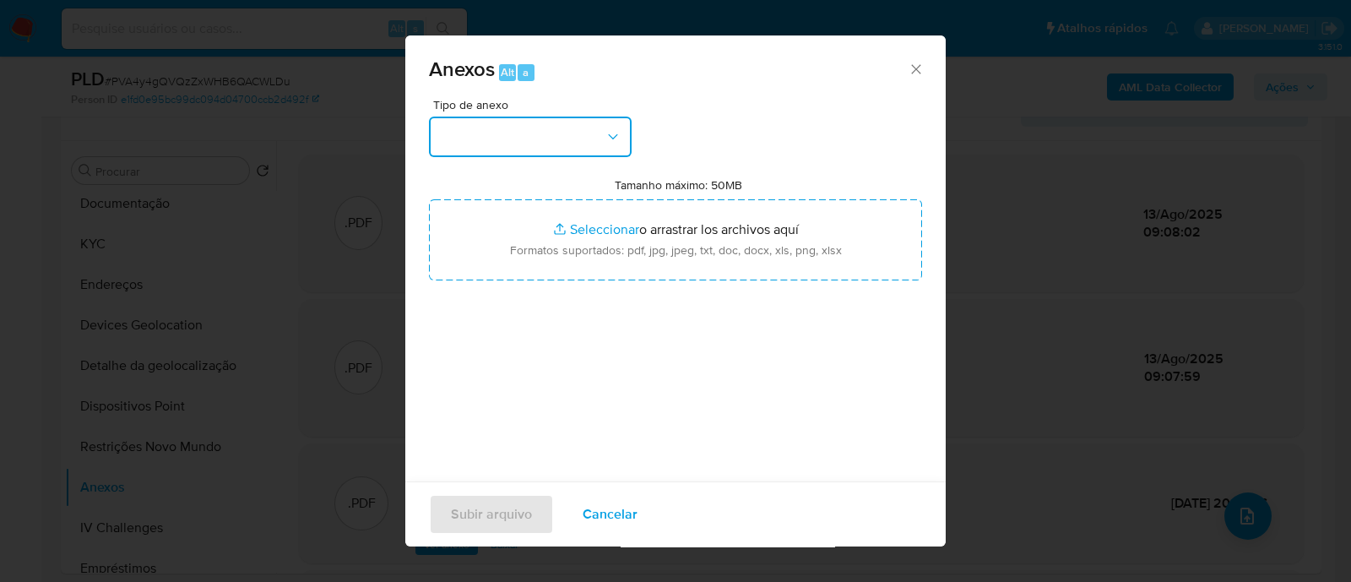
click at [578, 143] on button "button" at bounding box center [530, 136] width 203 height 41
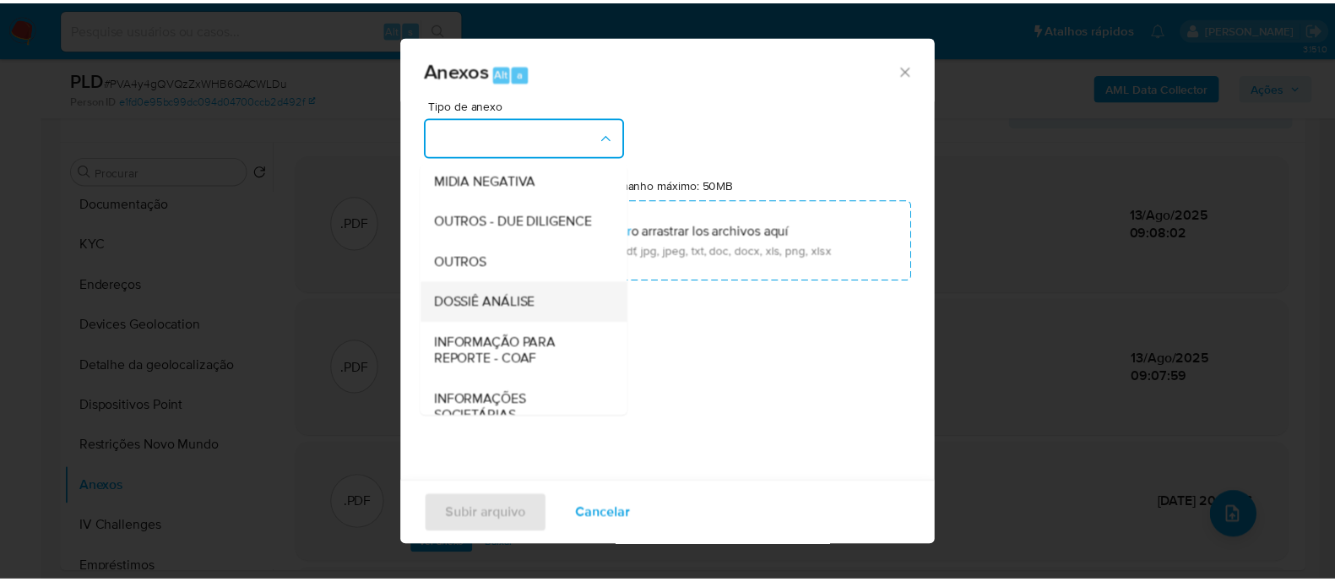
scroll to position [260, 0]
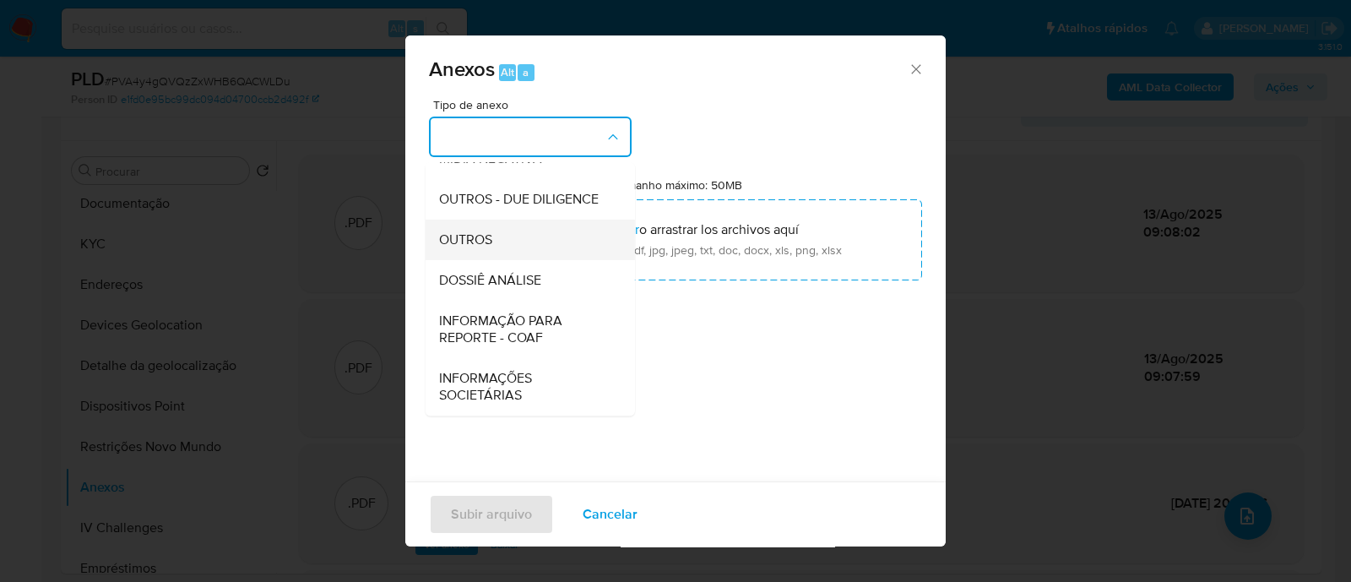
click at [470, 241] on span "OUTROS" at bounding box center [465, 239] width 53 height 17
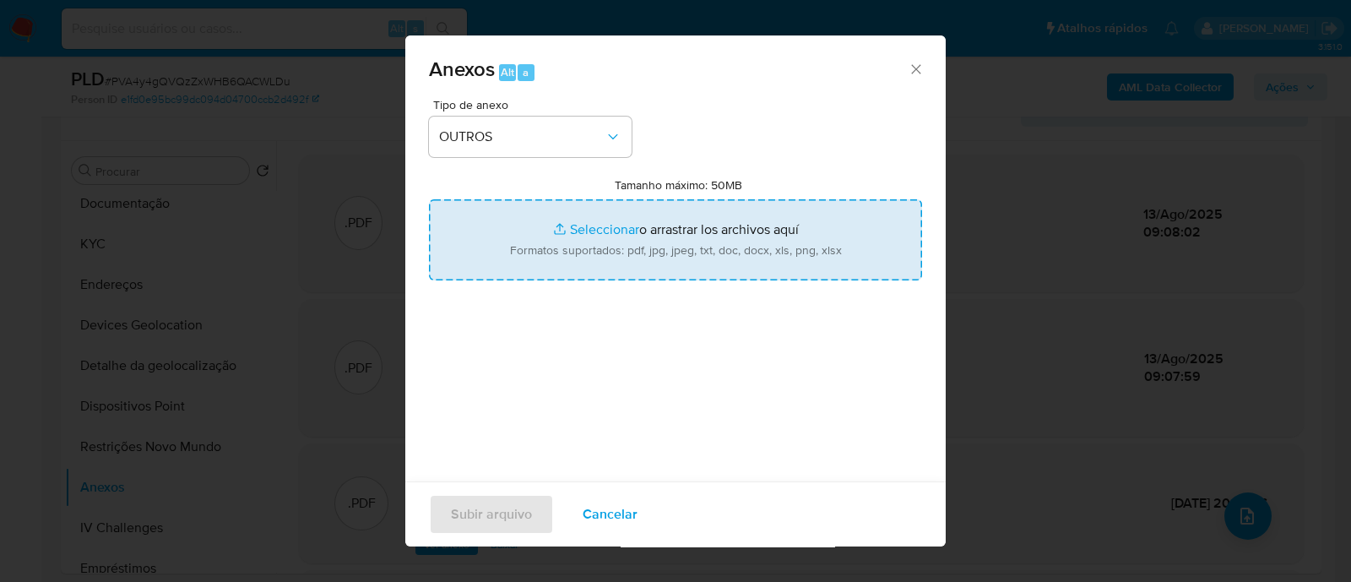
click at [593, 230] on input "Tamanho máximo: 50MB Seleccionar archivos" at bounding box center [675, 239] width 493 height 81
type input "C:\fakepath\Mulan 342141139_2025_08_11_18_13_00.xlsx"
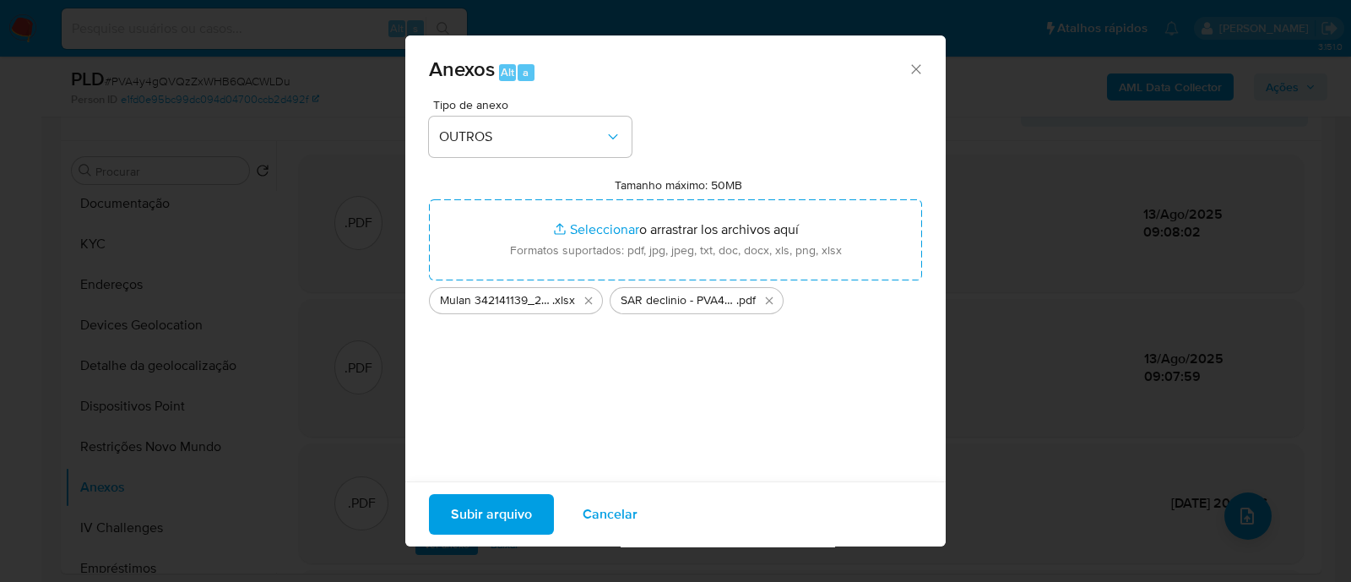
click at [500, 514] on span "Subir arquivo" at bounding box center [491, 514] width 81 height 37
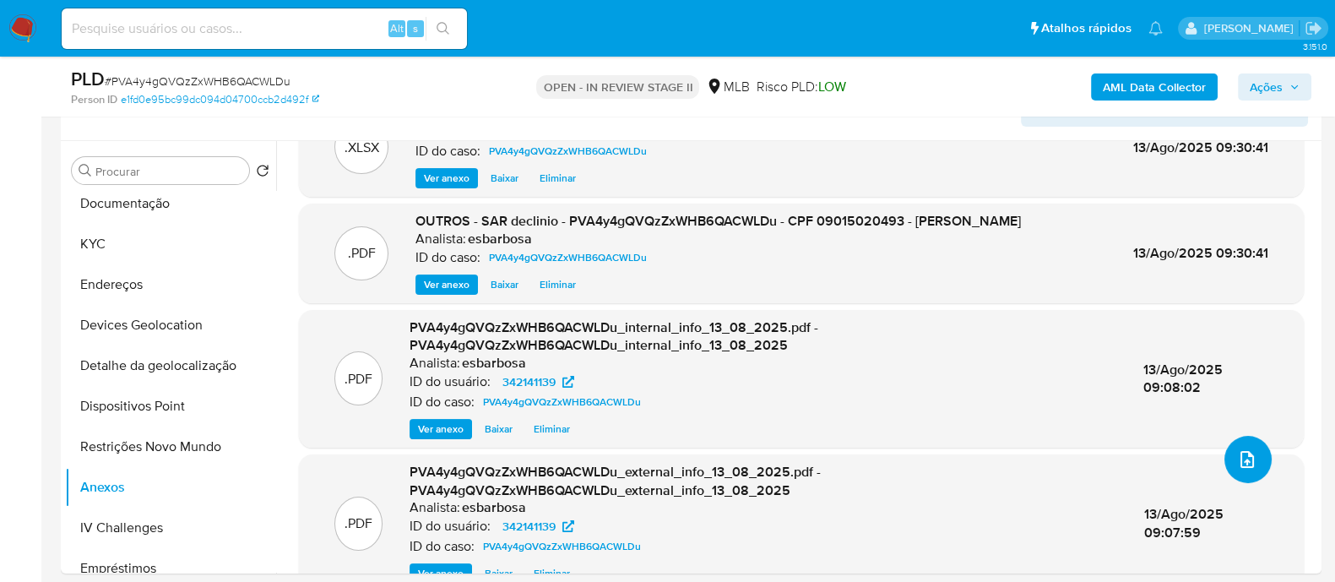
scroll to position [109, 0]
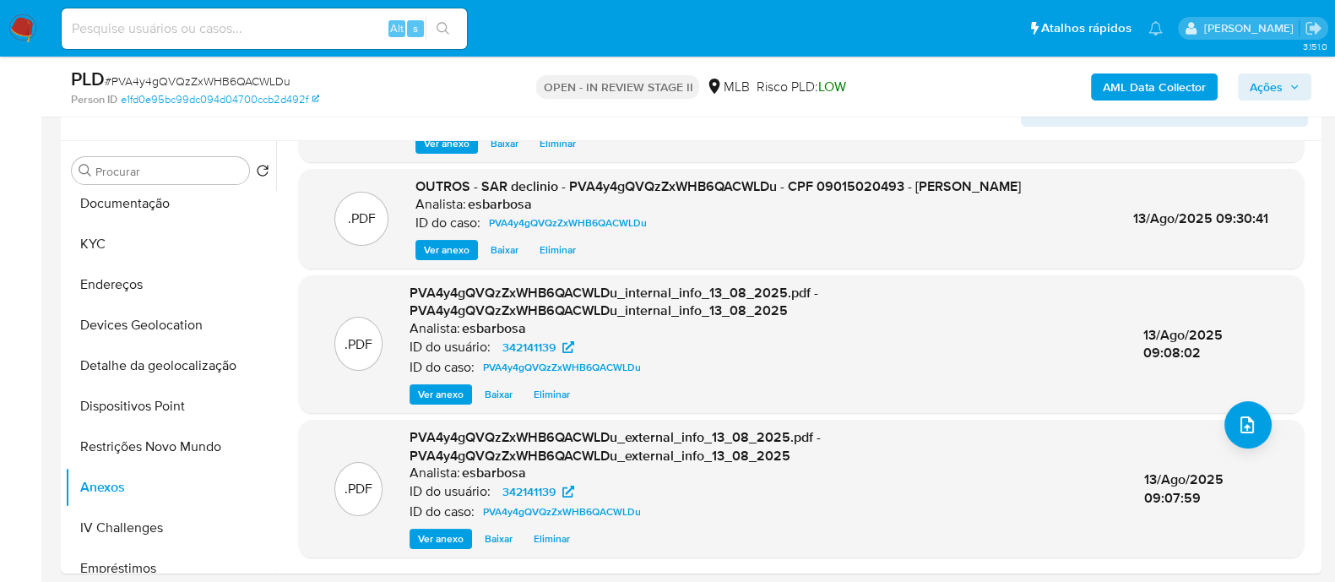
click at [1262, 82] on span "Ações" at bounding box center [1265, 86] width 33 height 27
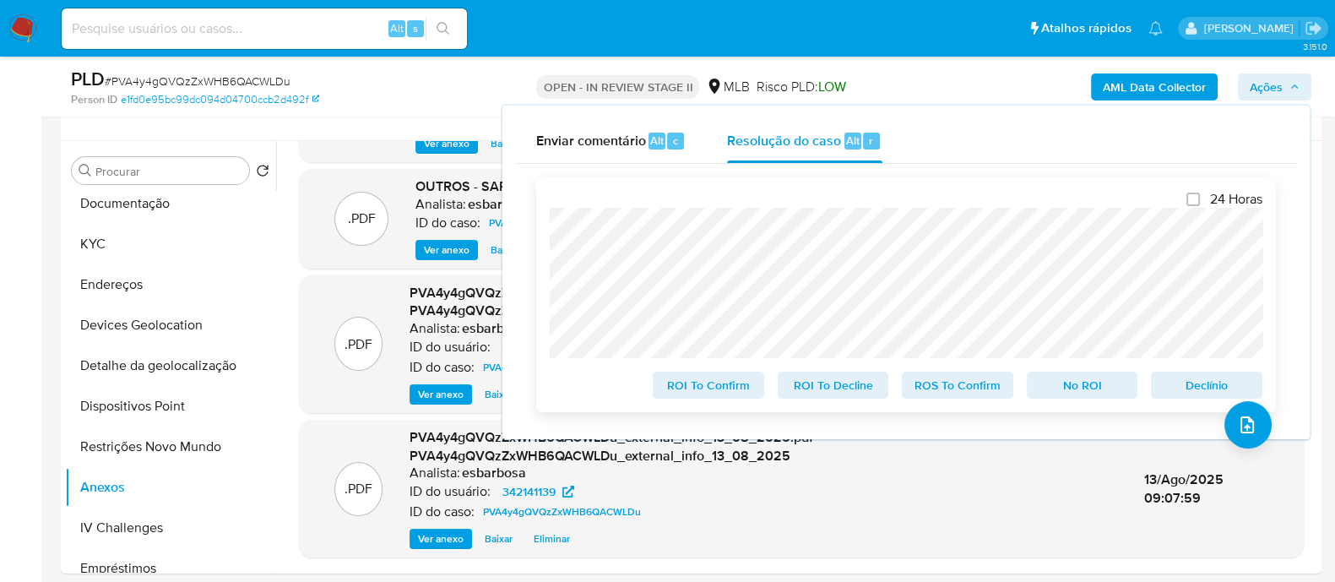
click at [1066, 387] on span "No ROI" at bounding box center [1082, 385] width 88 height 24
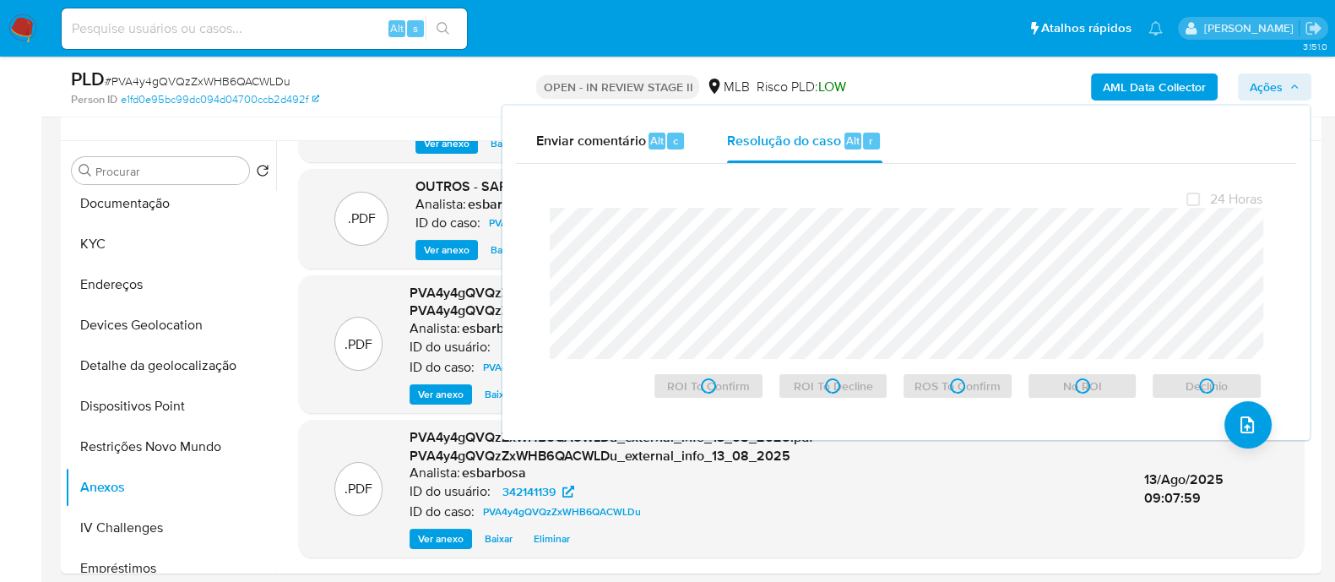
click at [249, 83] on span "# PVA4y4gQVQzZxWHB6QACWLDu" at bounding box center [198, 81] width 186 height 17
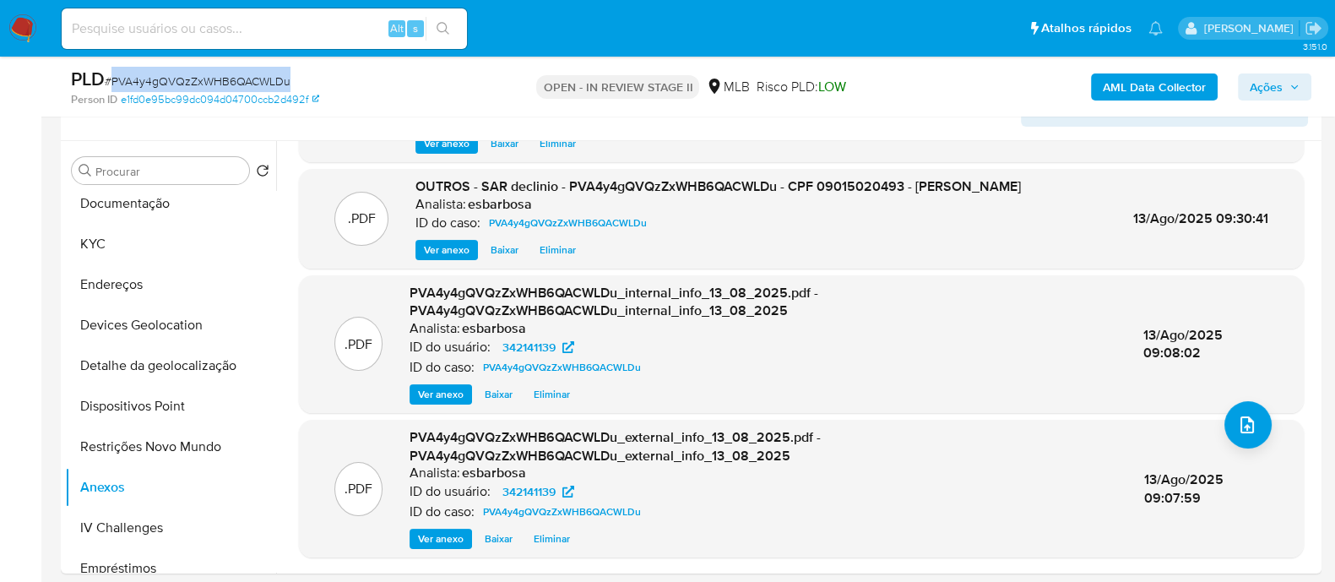
click at [249, 83] on span "# PVA4y4gQVQzZxWHB6QACWLDu" at bounding box center [198, 81] width 186 height 17
copy span "PVA4y4gQVQzZxWHB6QACWLDu"
